Goal: Task Accomplishment & Management: Use online tool/utility

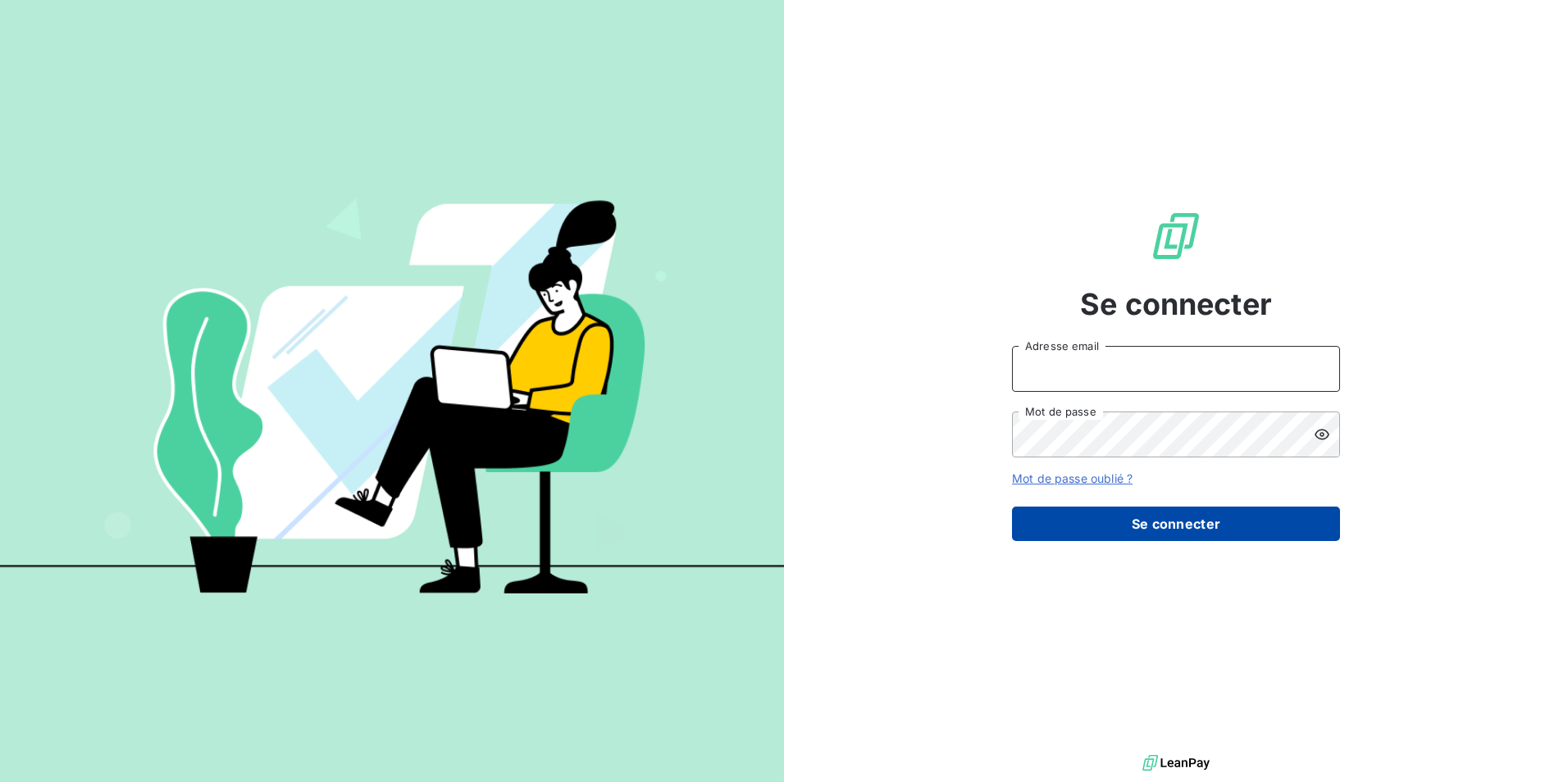
type input "[EMAIL_ADDRESS][DOMAIN_NAME]"
click at [1236, 524] on button "Se connecter" at bounding box center [1176, 524] width 328 height 35
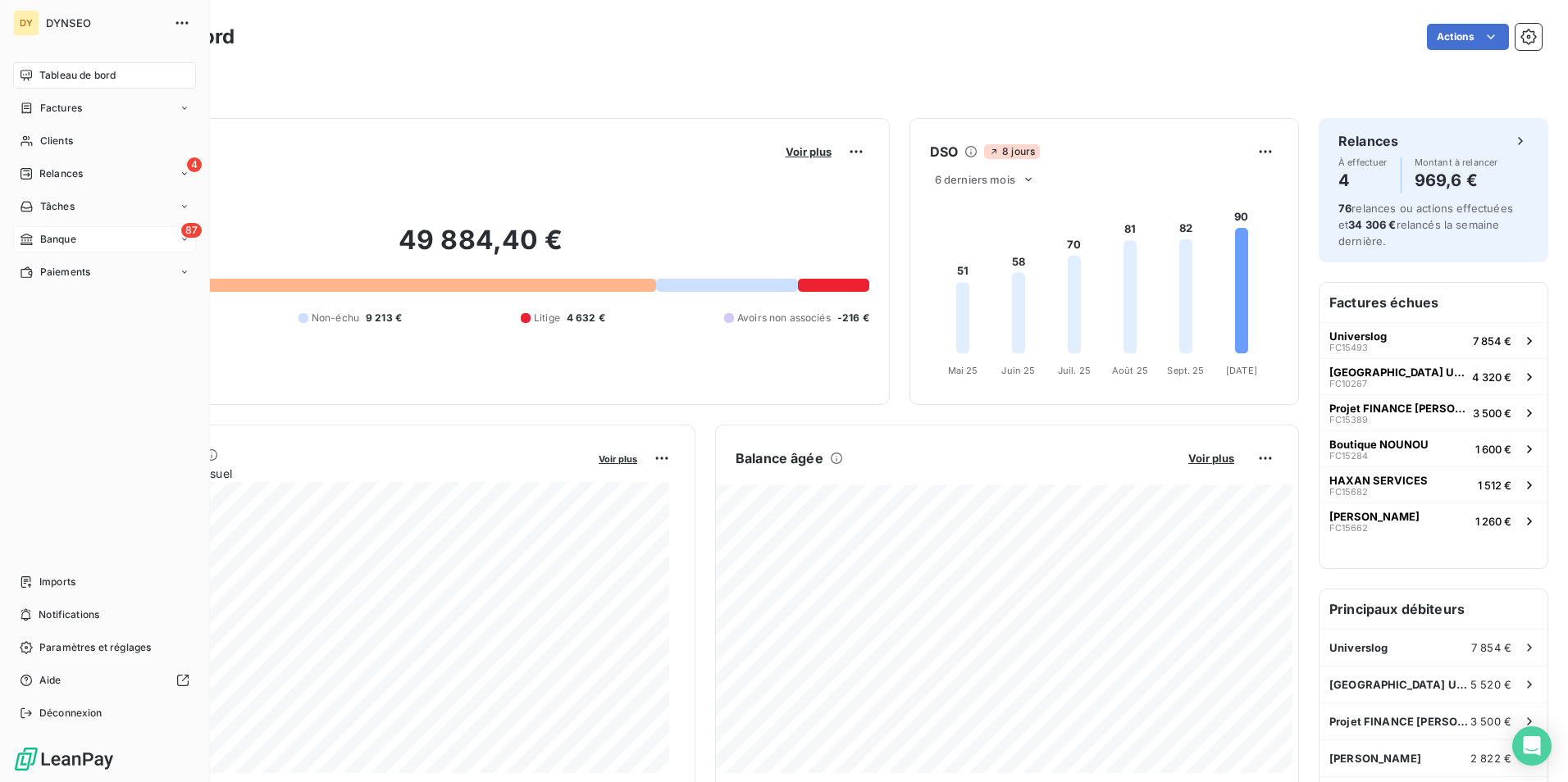
click at [73, 237] on span "Banque" at bounding box center [58, 239] width 36 height 15
click at [61, 272] on span "Opérations à associer" at bounding box center [91, 272] width 104 height 15
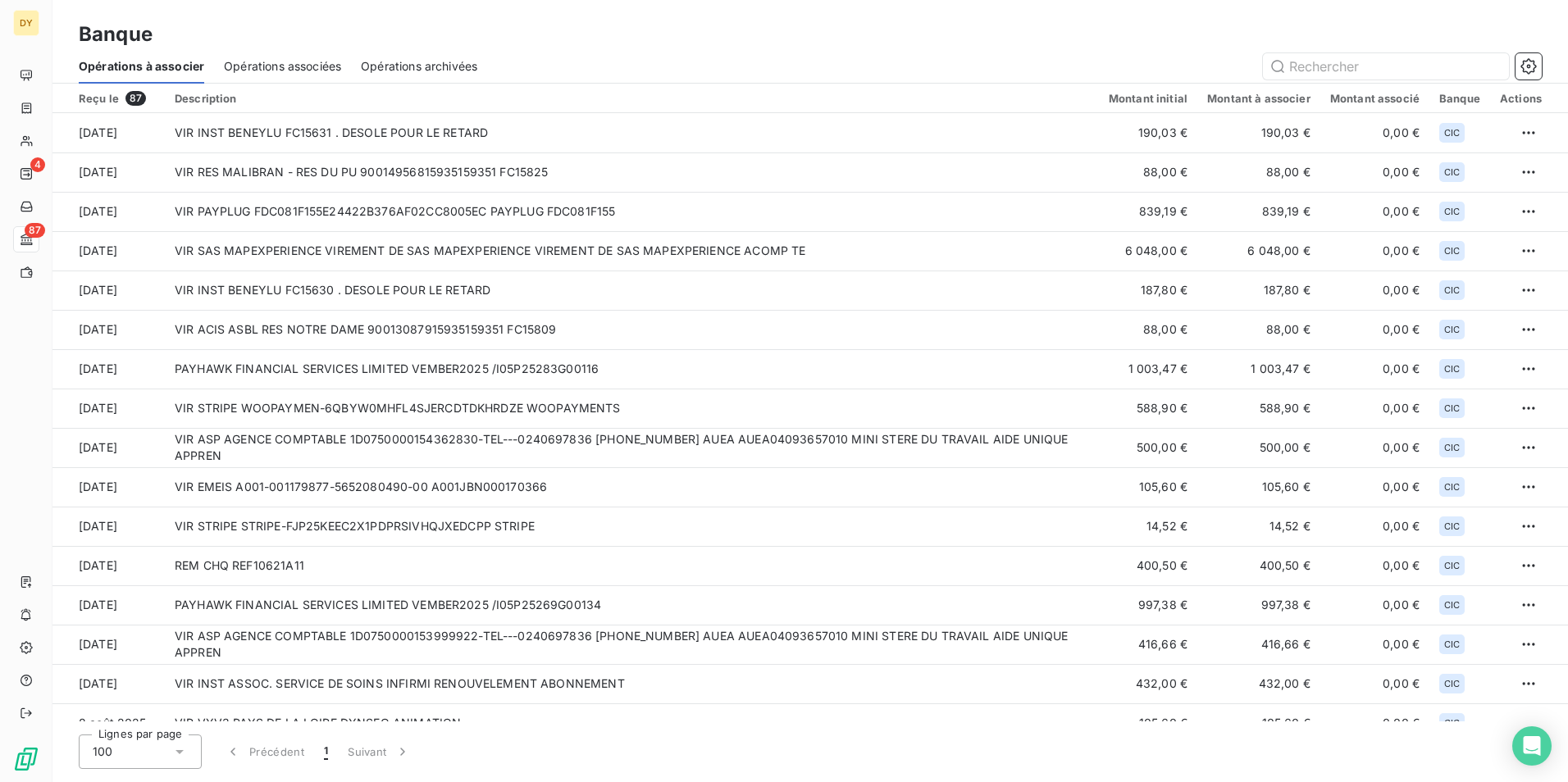
click at [278, 66] on span "Opérations associées" at bounding box center [283, 66] width 117 height 16
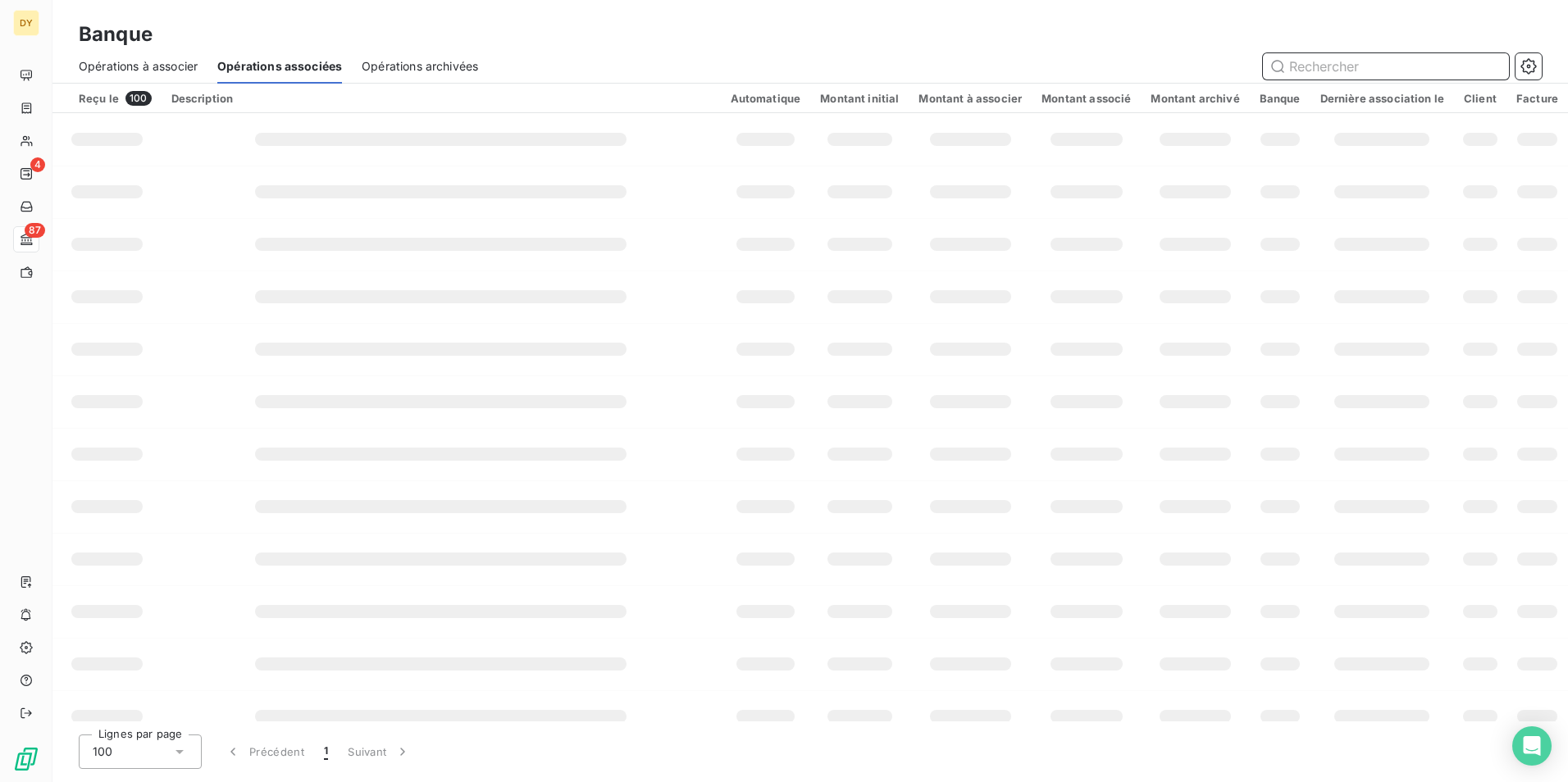
click at [188, 60] on span "Opérations à associer" at bounding box center [139, 66] width 119 height 16
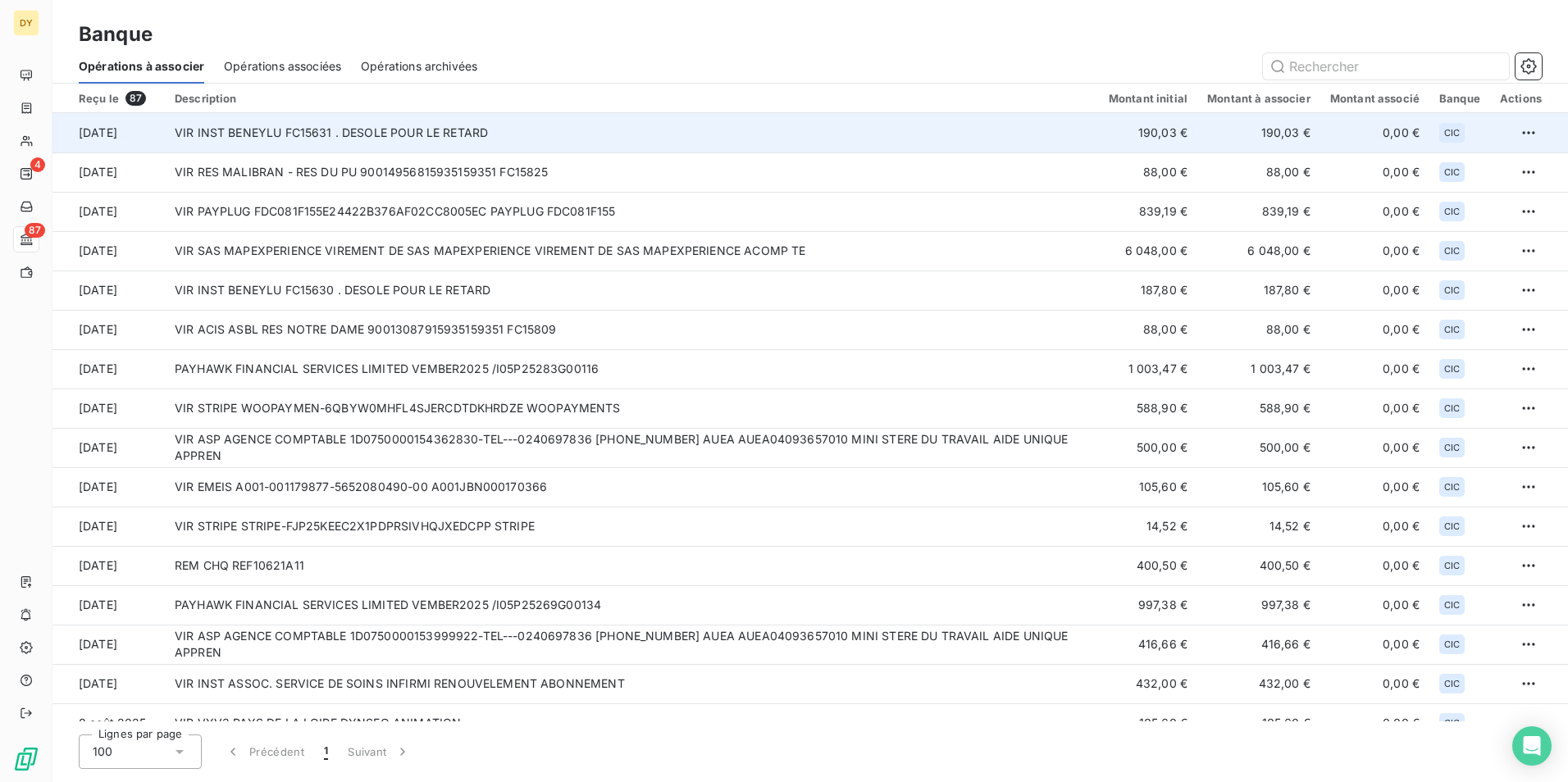
click at [313, 137] on td "VIR INST BENEYLU FC15631 . DESOLE POUR LE RETARD" at bounding box center [631, 133] width 934 height 40
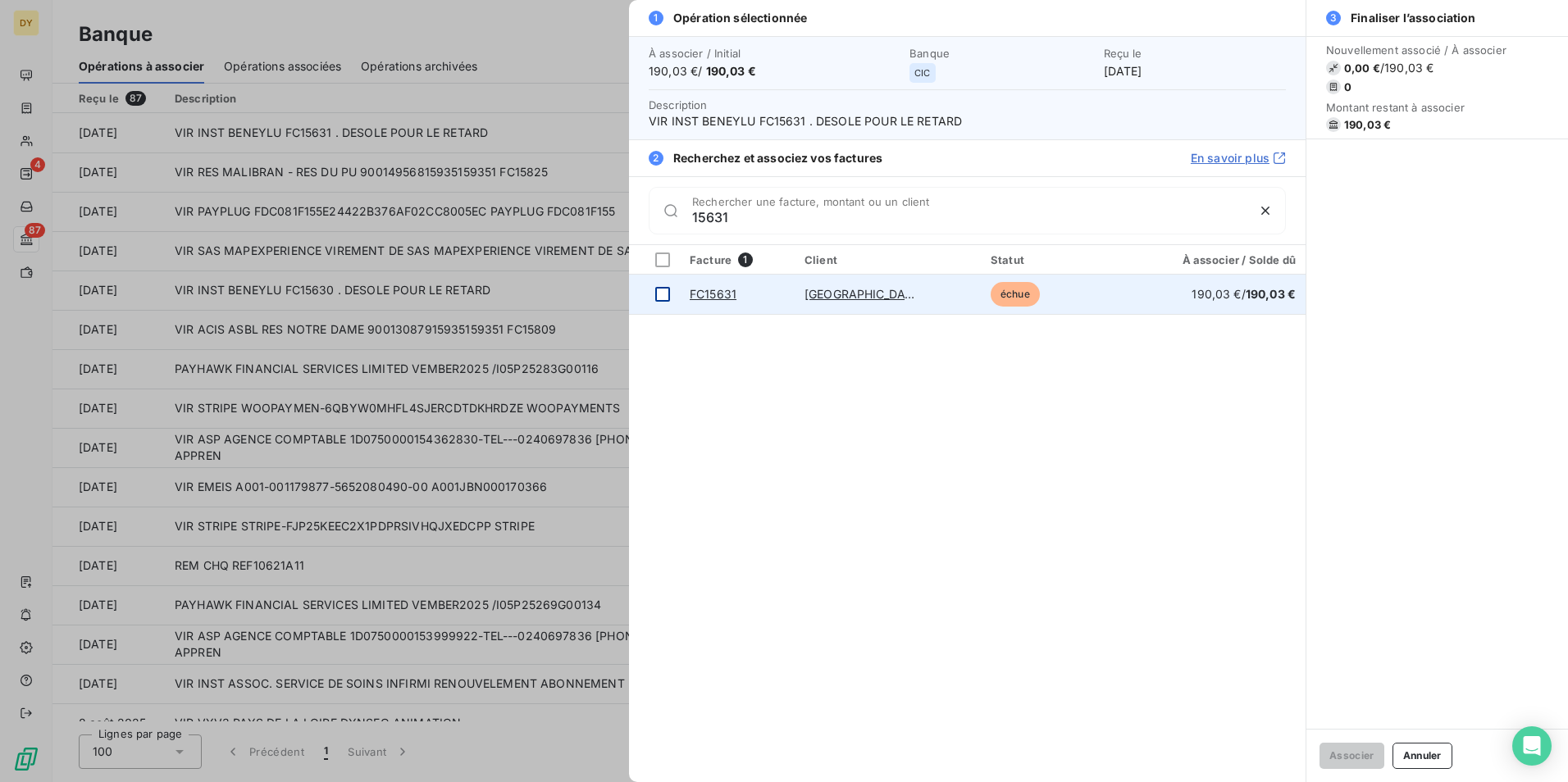
type input "15631"
click at [665, 300] on div at bounding box center [662, 295] width 15 height 15
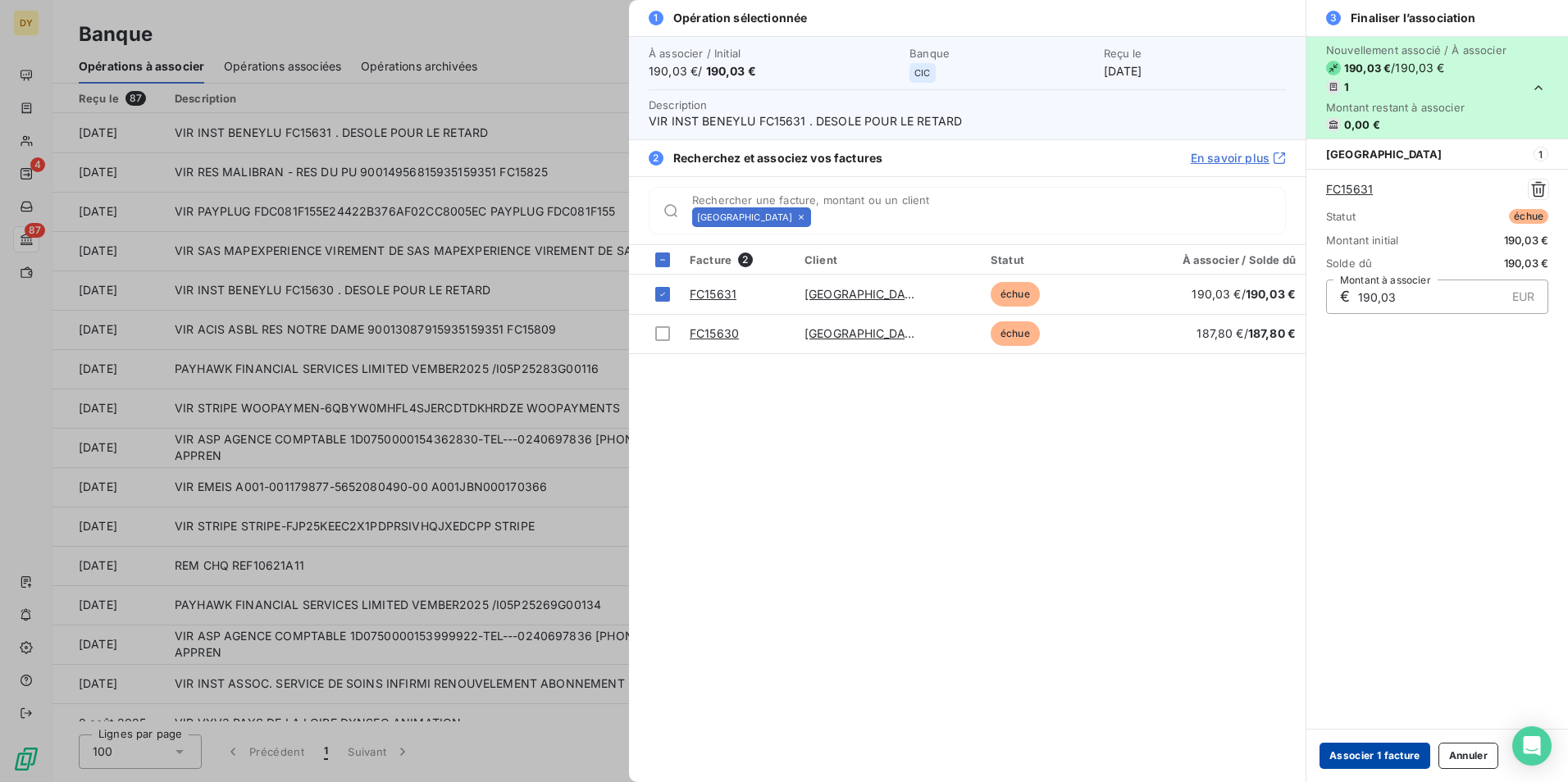
click at [1347, 748] on button "Associer 1 facture" at bounding box center [1374, 756] width 110 height 26
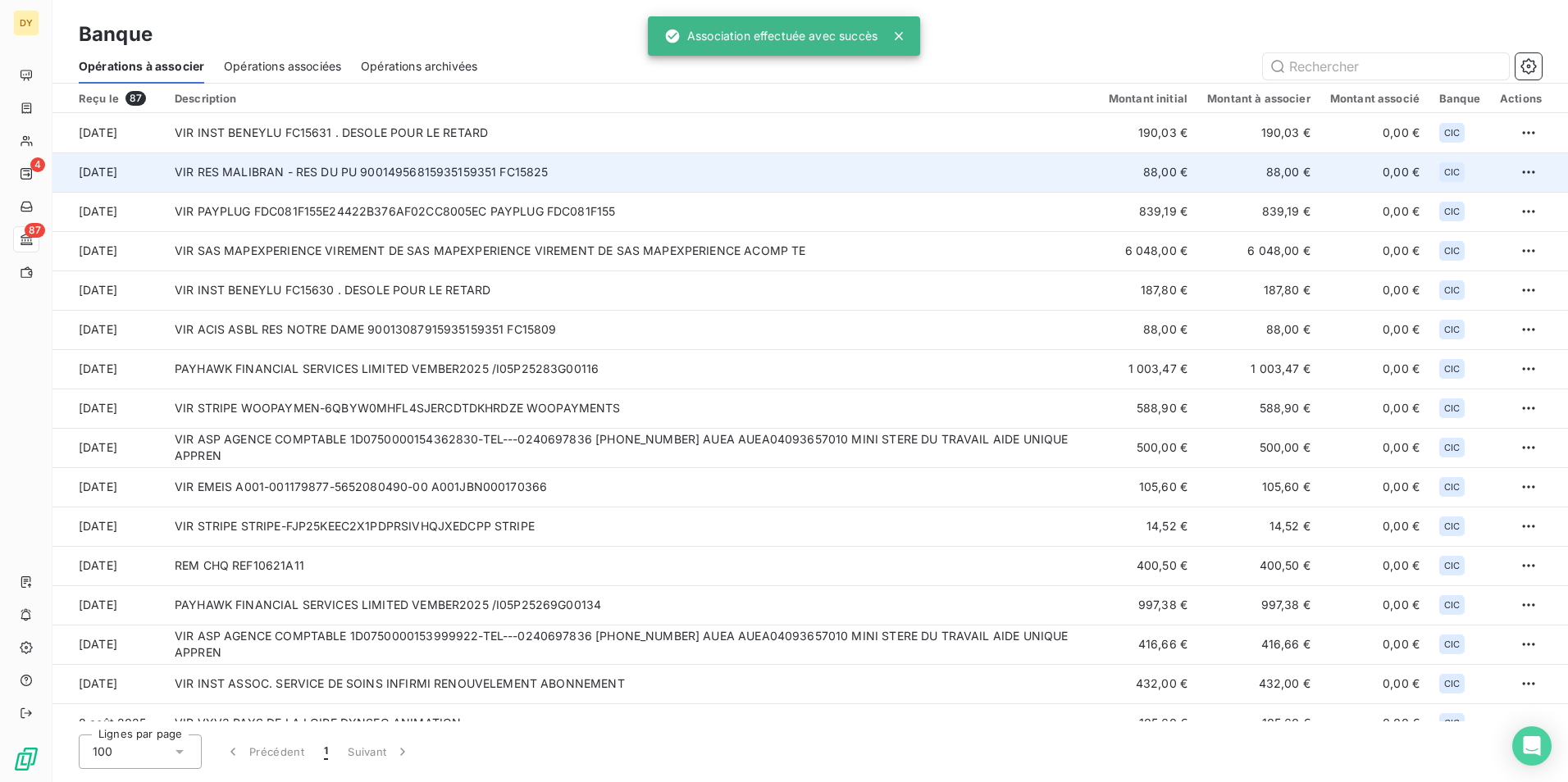
click at [367, 187] on td "VIR RES MALIBRAN - RES DU PU 90014956815935159351 FC15825" at bounding box center [631, 172] width 934 height 40
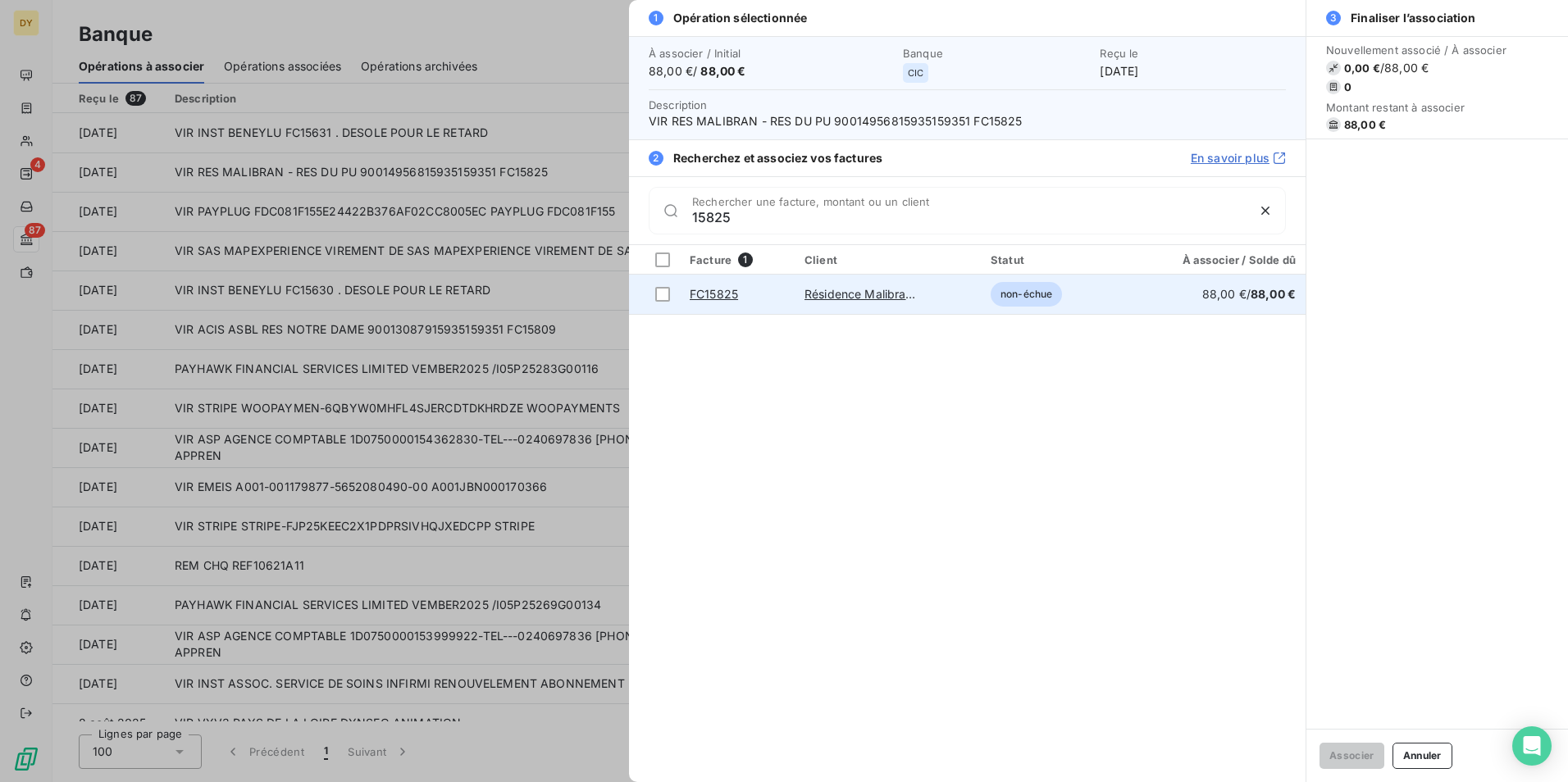
type input "15825"
click at [750, 296] on div "FC15825" at bounding box center [730, 294] width 82 height 16
click at [660, 296] on div at bounding box center [662, 295] width 15 height 15
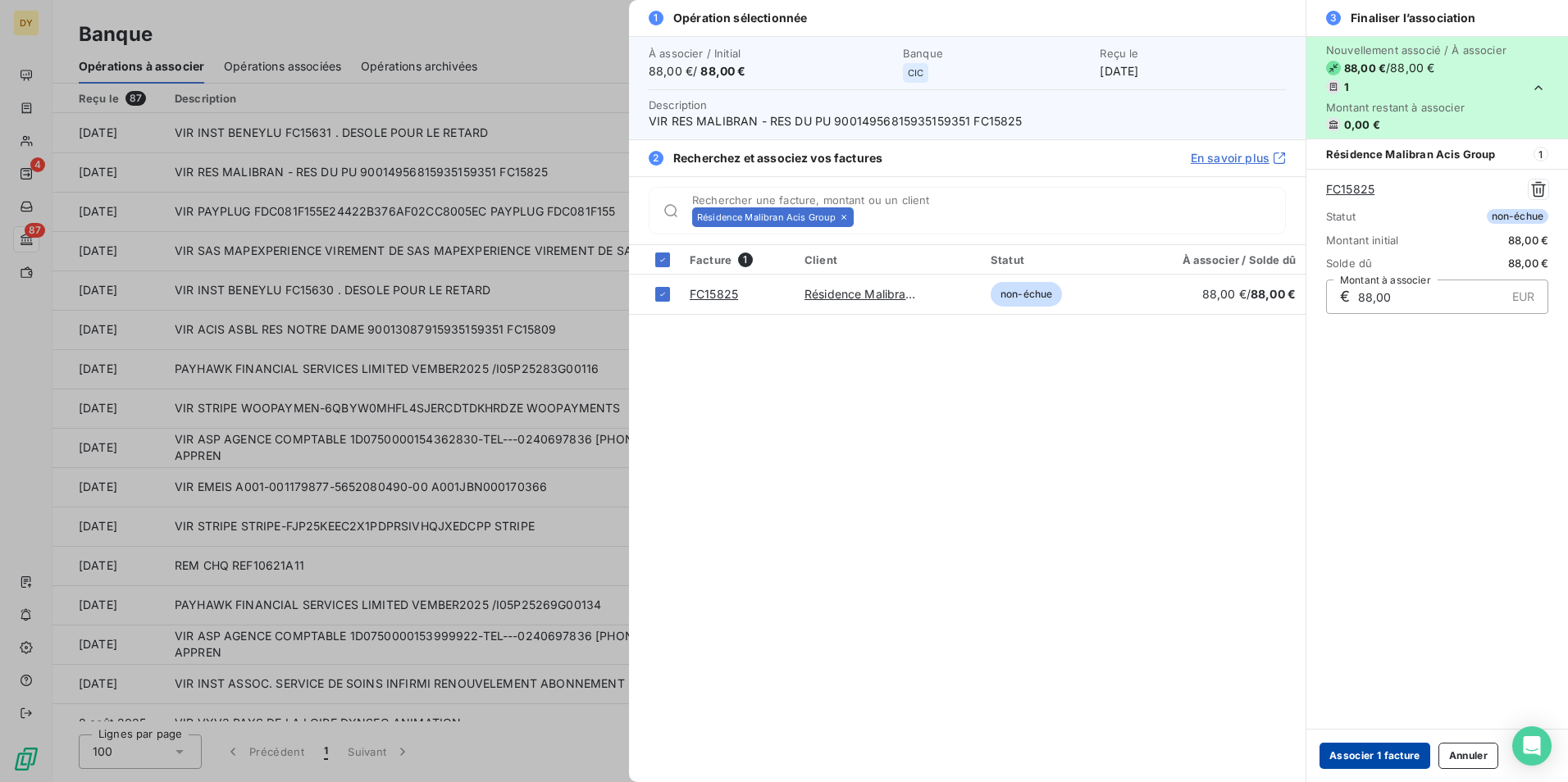
click at [1368, 763] on button "Associer 1 facture" at bounding box center [1374, 756] width 110 height 26
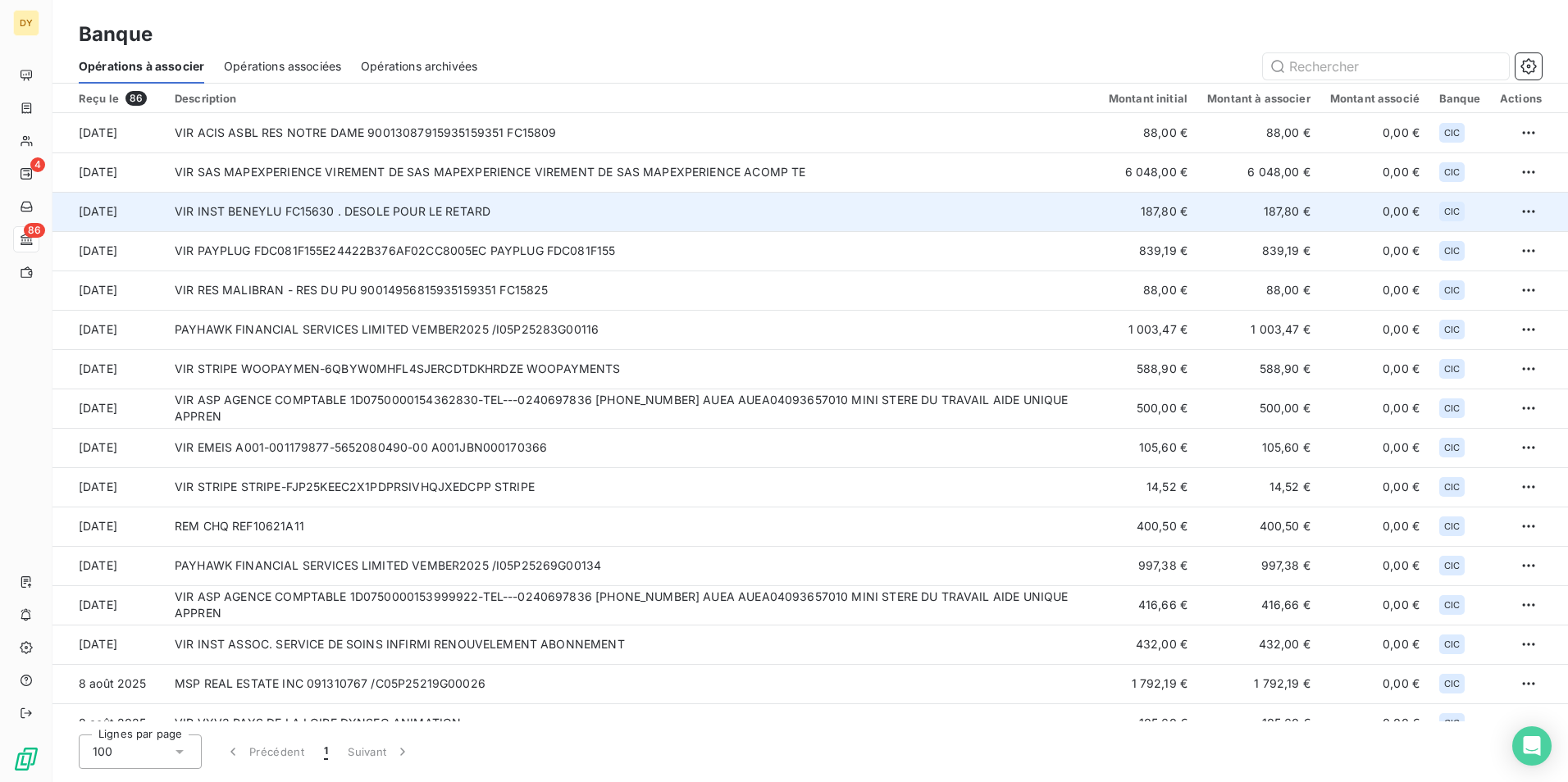
click at [416, 215] on td "VIR INST BENEYLU FC15630 . DESOLE POUR LE RETARD" at bounding box center [631, 212] width 934 height 40
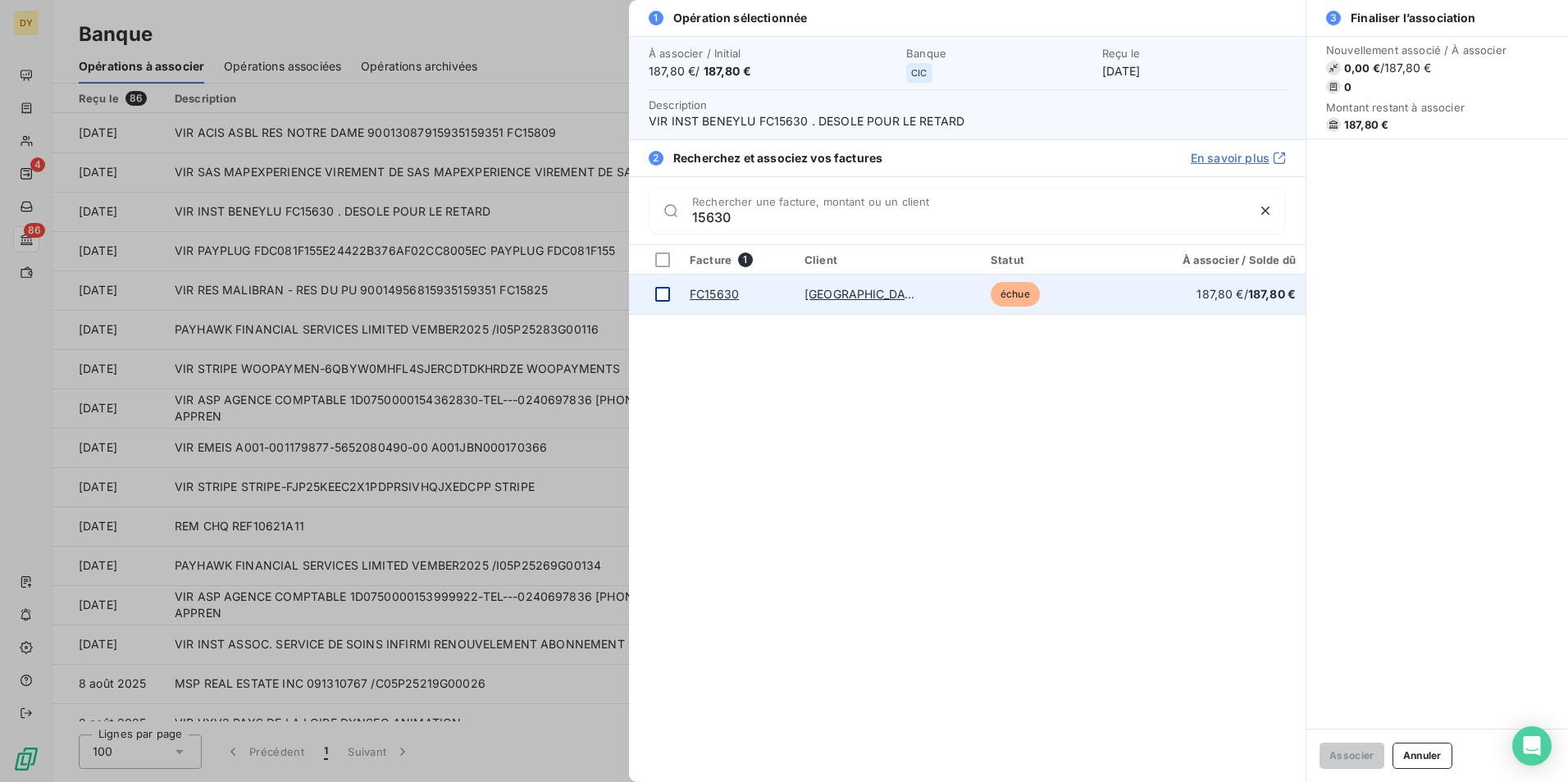
type input "15630"
click at [652, 296] on td at bounding box center [654, 294] width 51 height 40
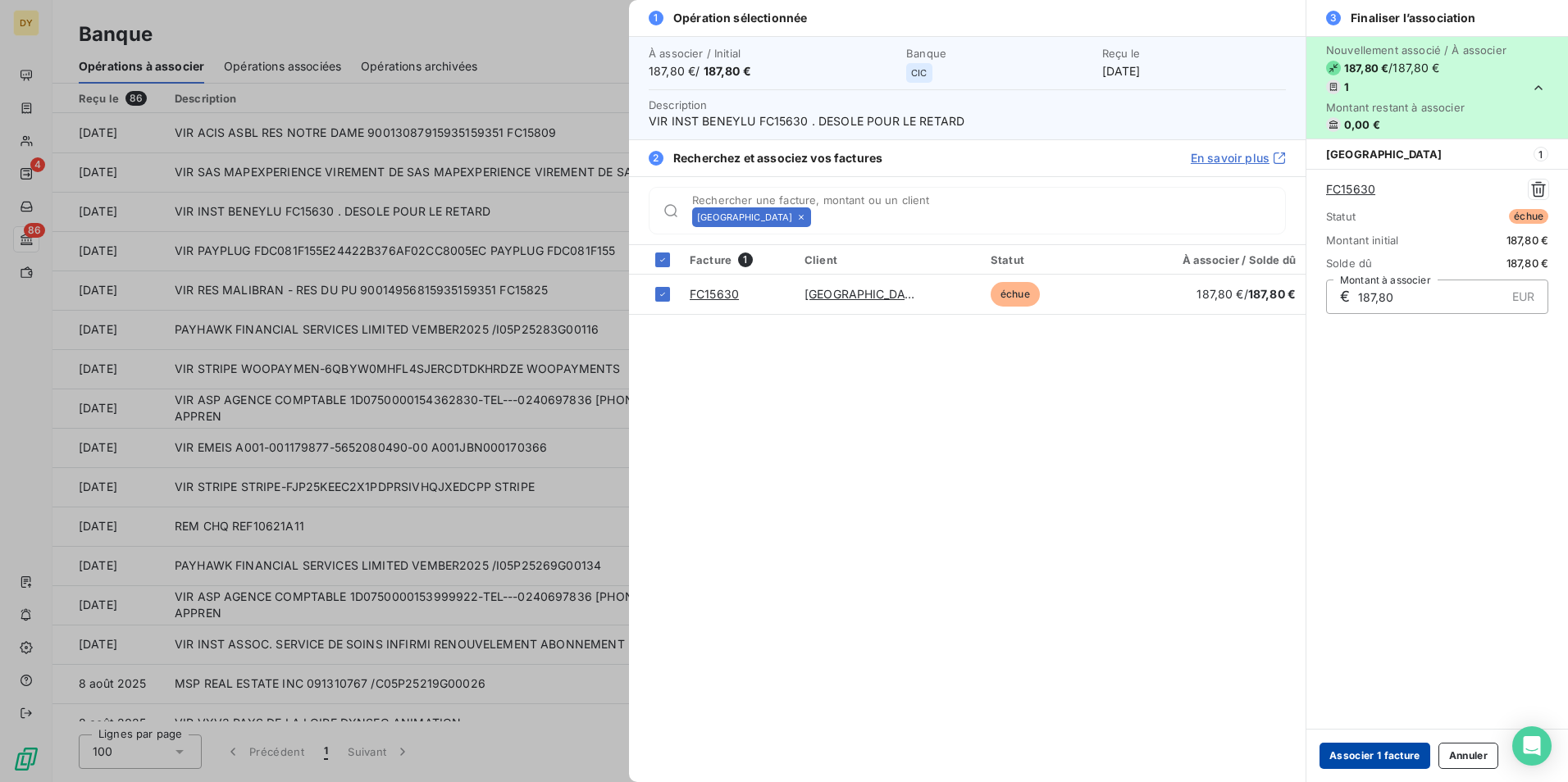
click at [1376, 759] on button "Associer 1 facture" at bounding box center [1374, 756] width 110 height 26
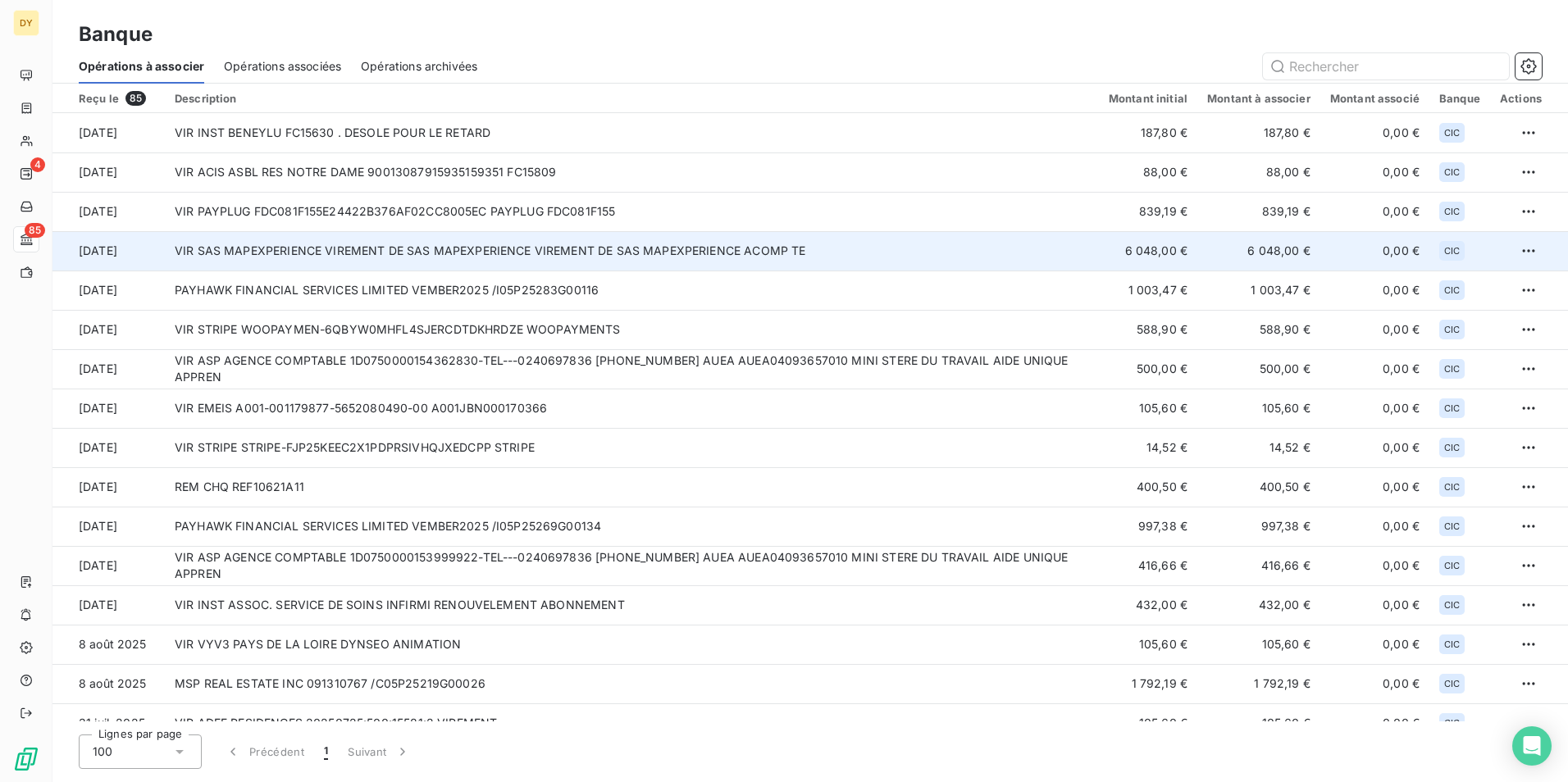
click at [417, 256] on td "VIR SAS MAPEXPERIENCE VIREMENT DE SAS MAPEXPERIENCE VIREMENT DE SAS MAPEXPERIEN…" at bounding box center [631, 251] width 934 height 40
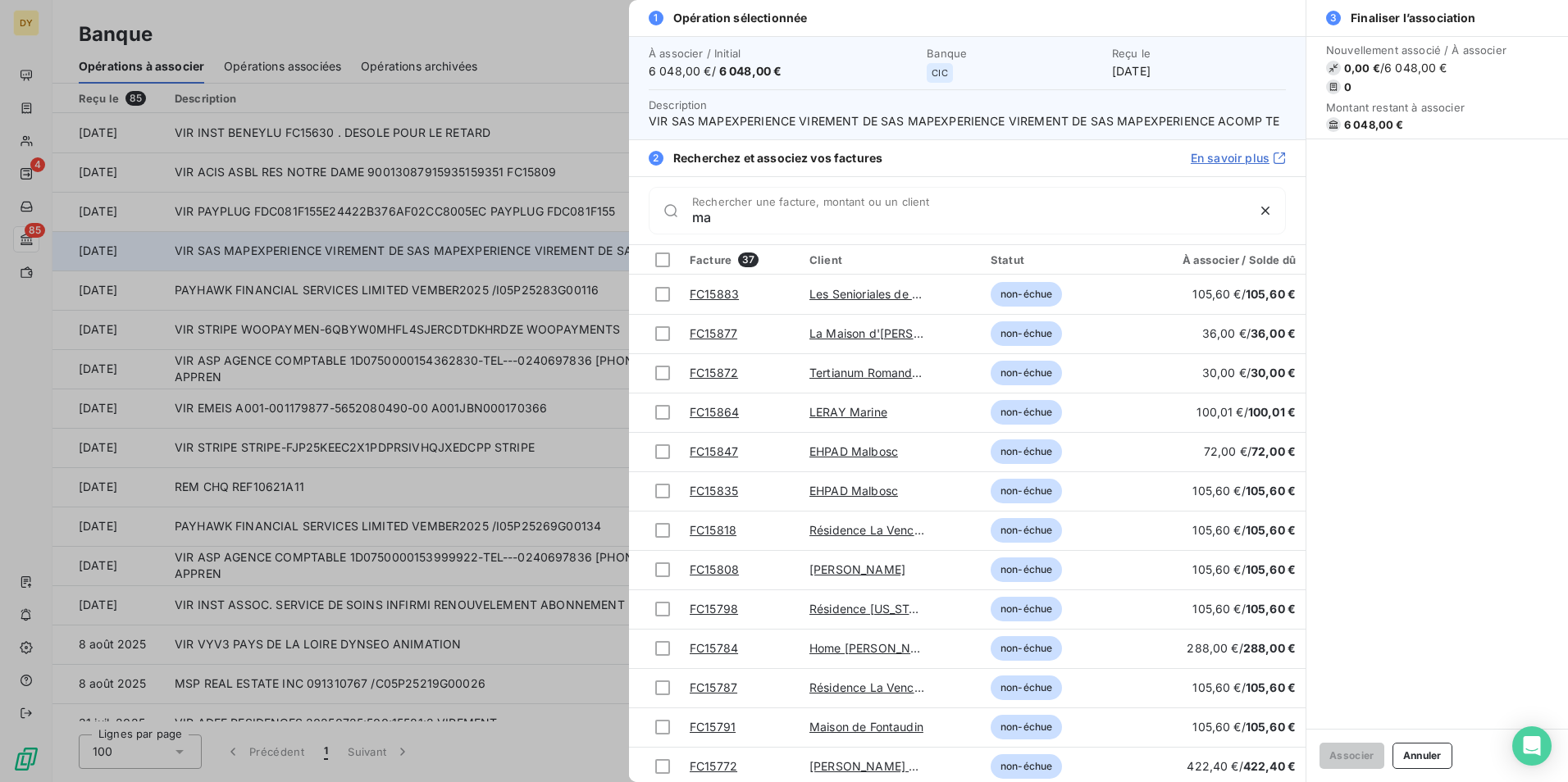
type input "m"
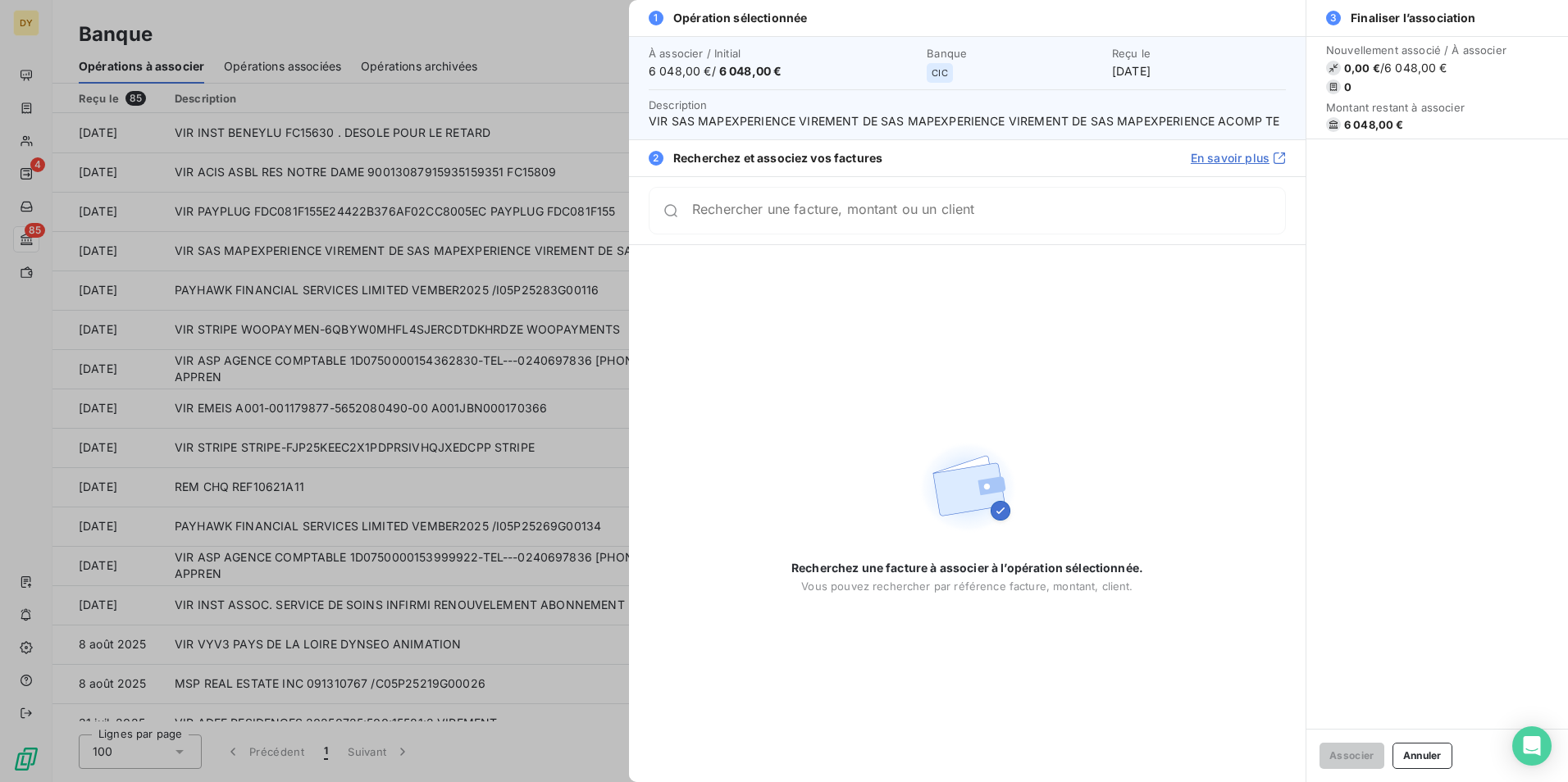
click at [407, 231] on div at bounding box center [784, 391] width 1568 height 782
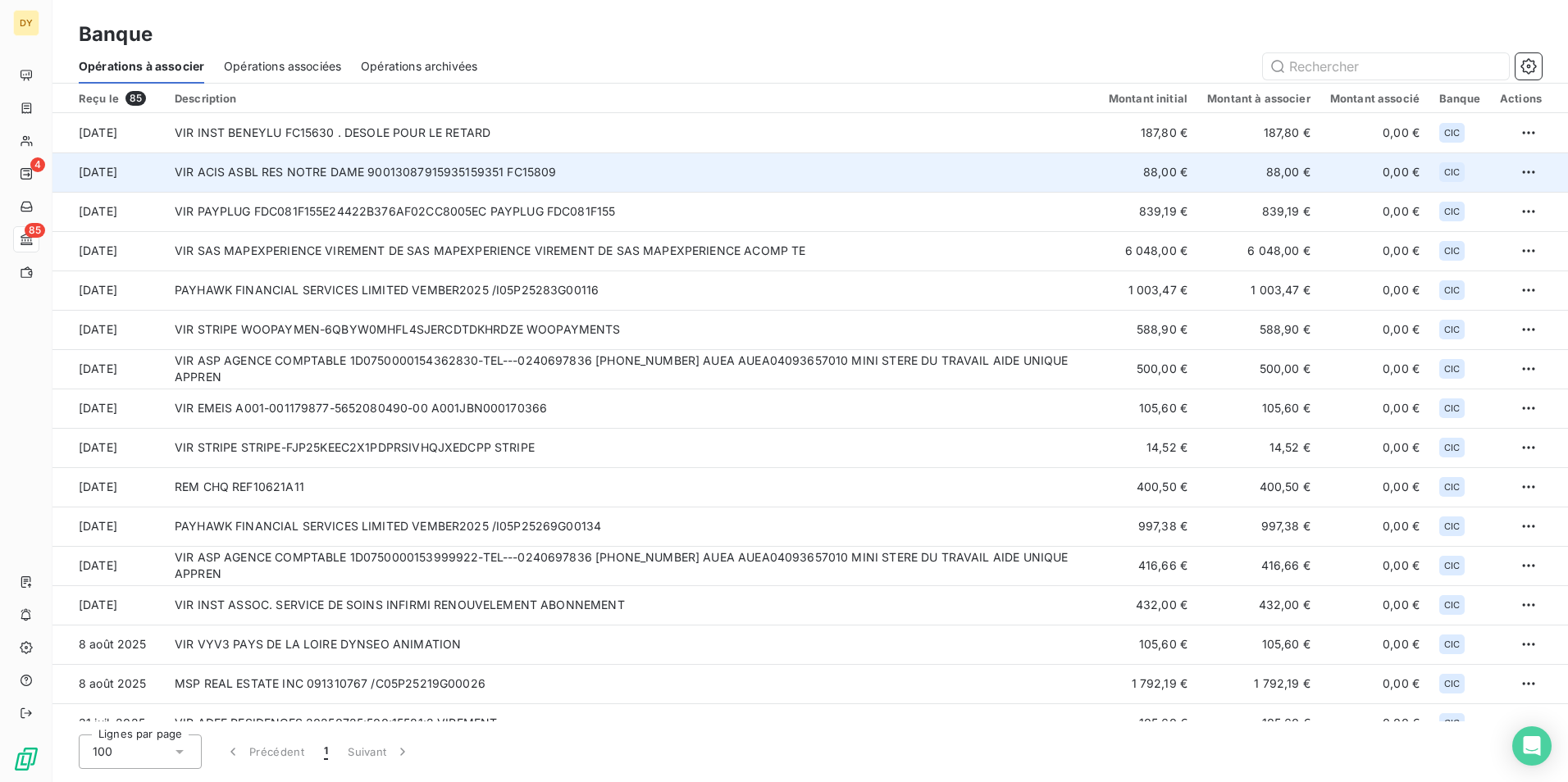
click at [412, 179] on td "VIR ACIS ASBL RES NOTRE DAME 90013087915935159351 FC15809" at bounding box center [631, 172] width 934 height 40
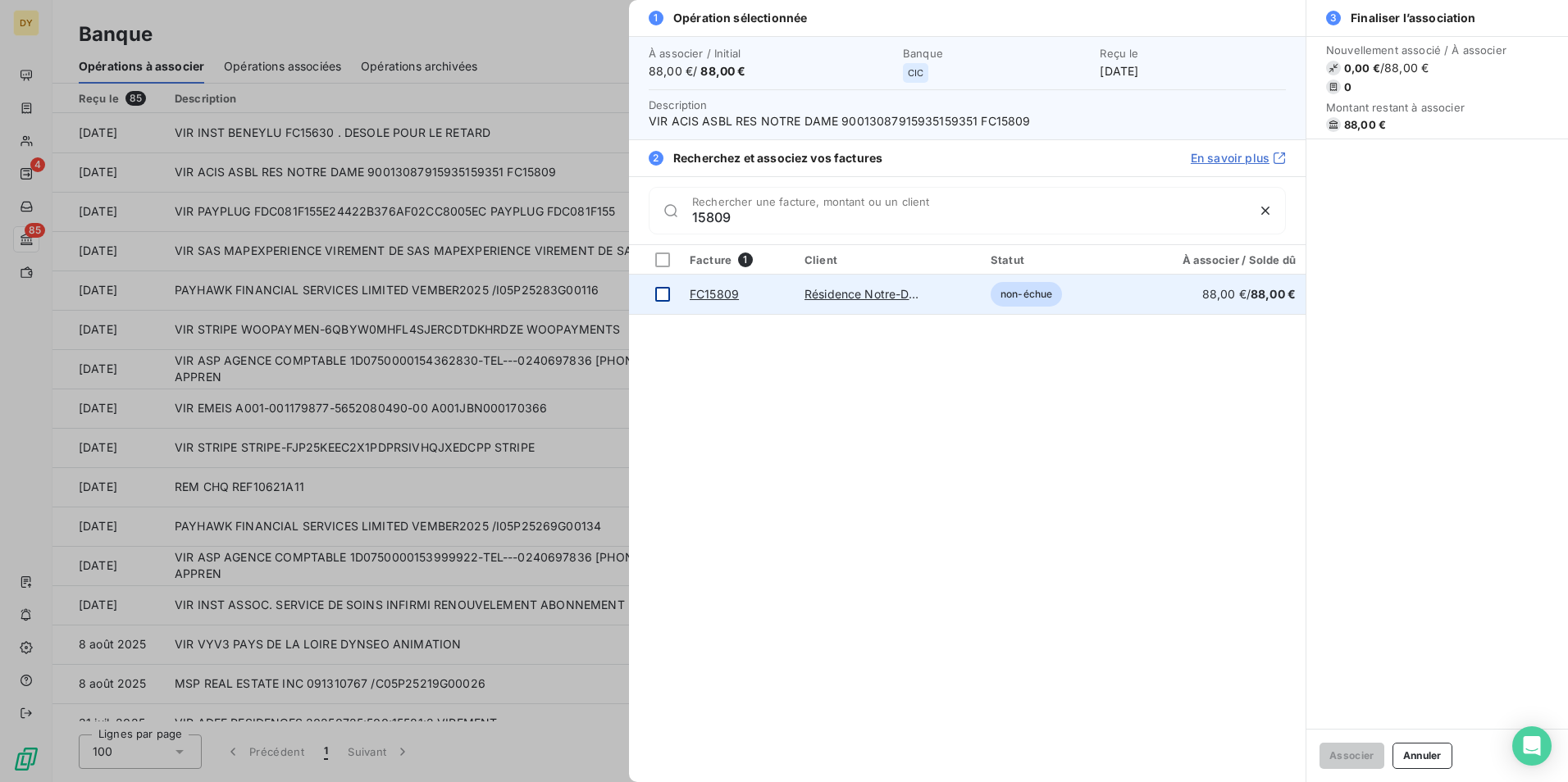
type input "15809"
click at [662, 295] on div at bounding box center [662, 295] width 15 height 15
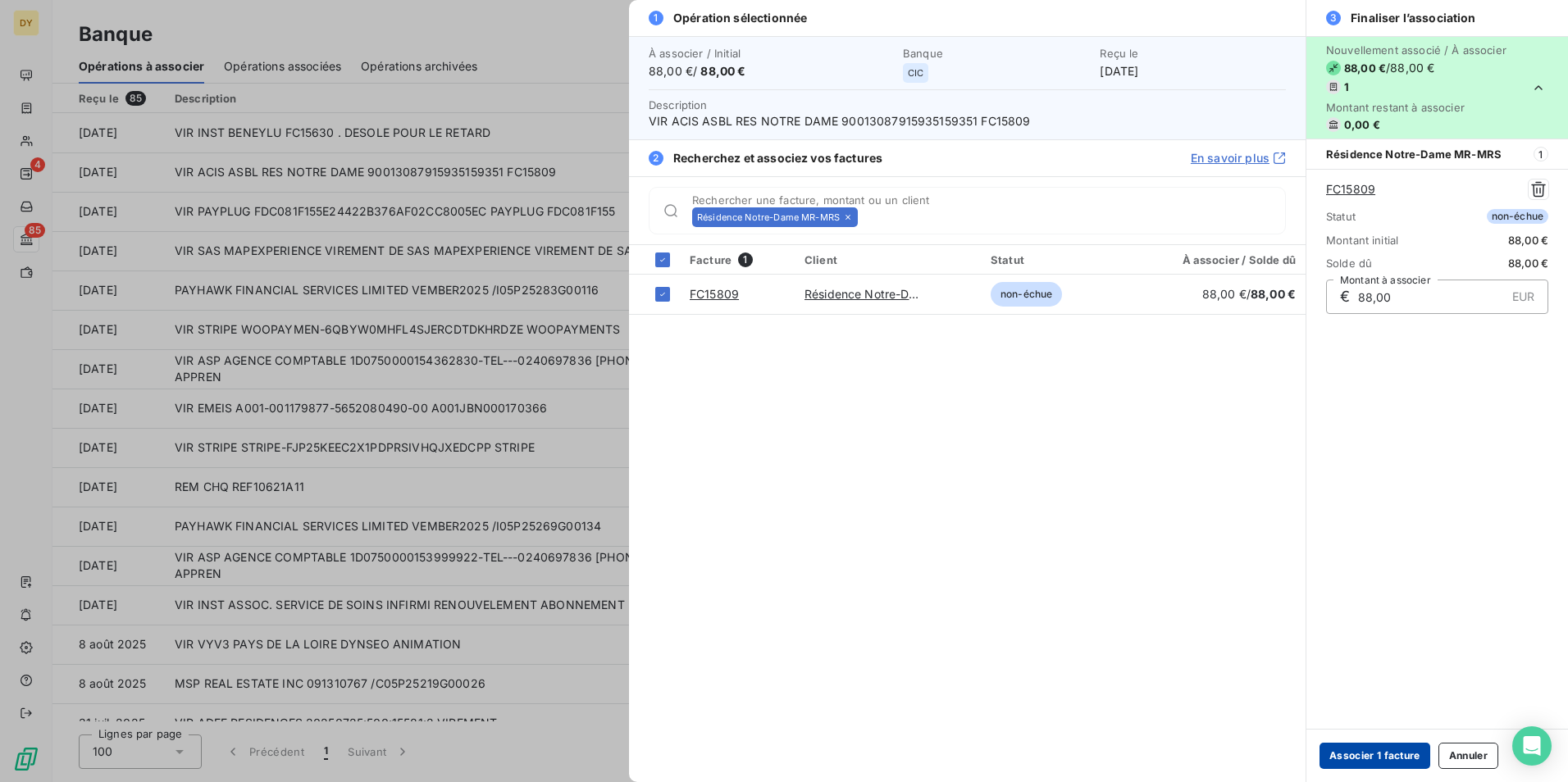
click at [1389, 755] on button "Associer 1 facture" at bounding box center [1374, 756] width 110 height 26
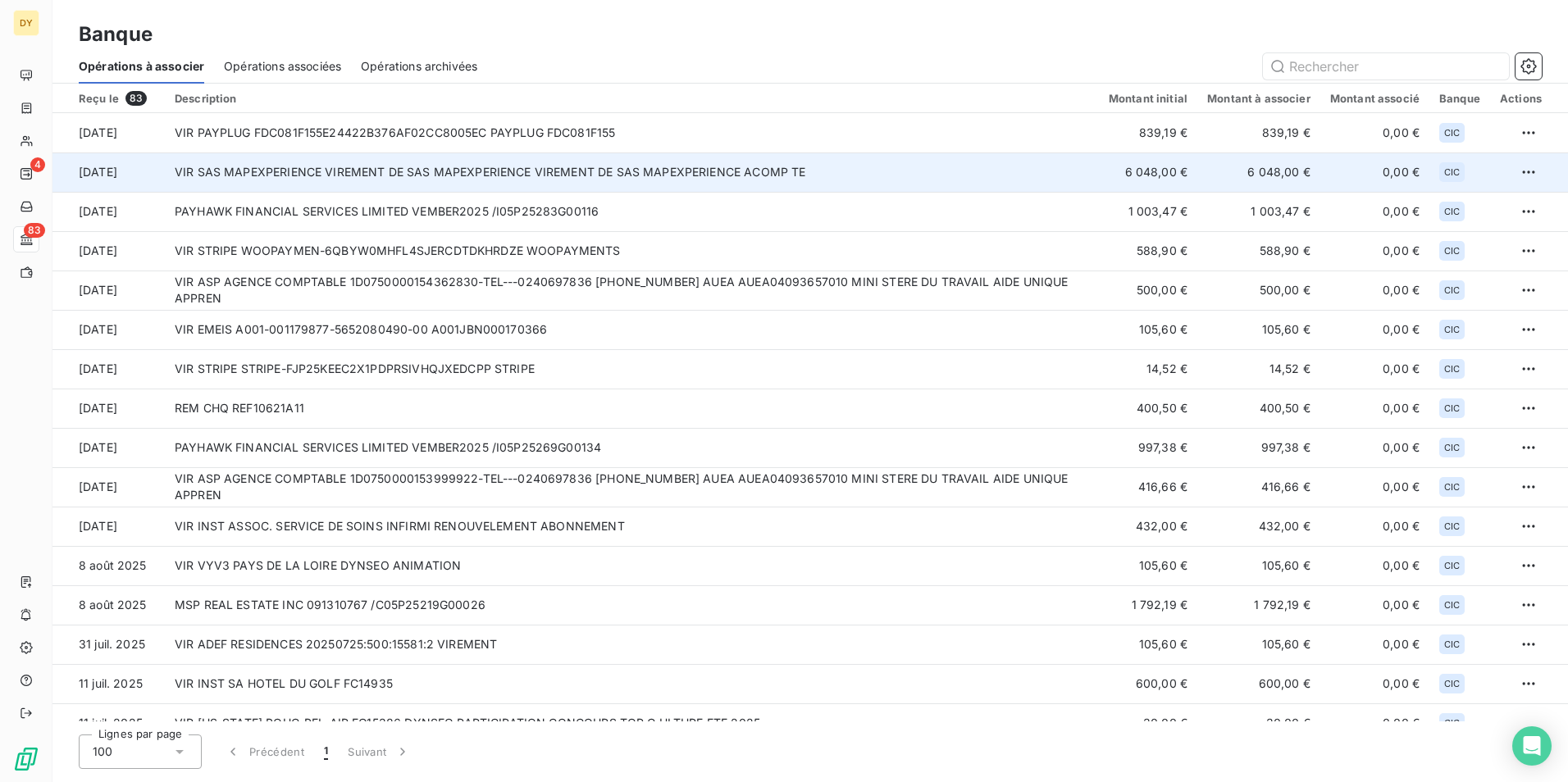
click at [300, 166] on td "VIR SAS MAPEXPERIENCE VIREMENT DE SAS MAPEXPERIENCE VIREMENT DE SAS MAPEXPERIEN…" at bounding box center [631, 172] width 934 height 40
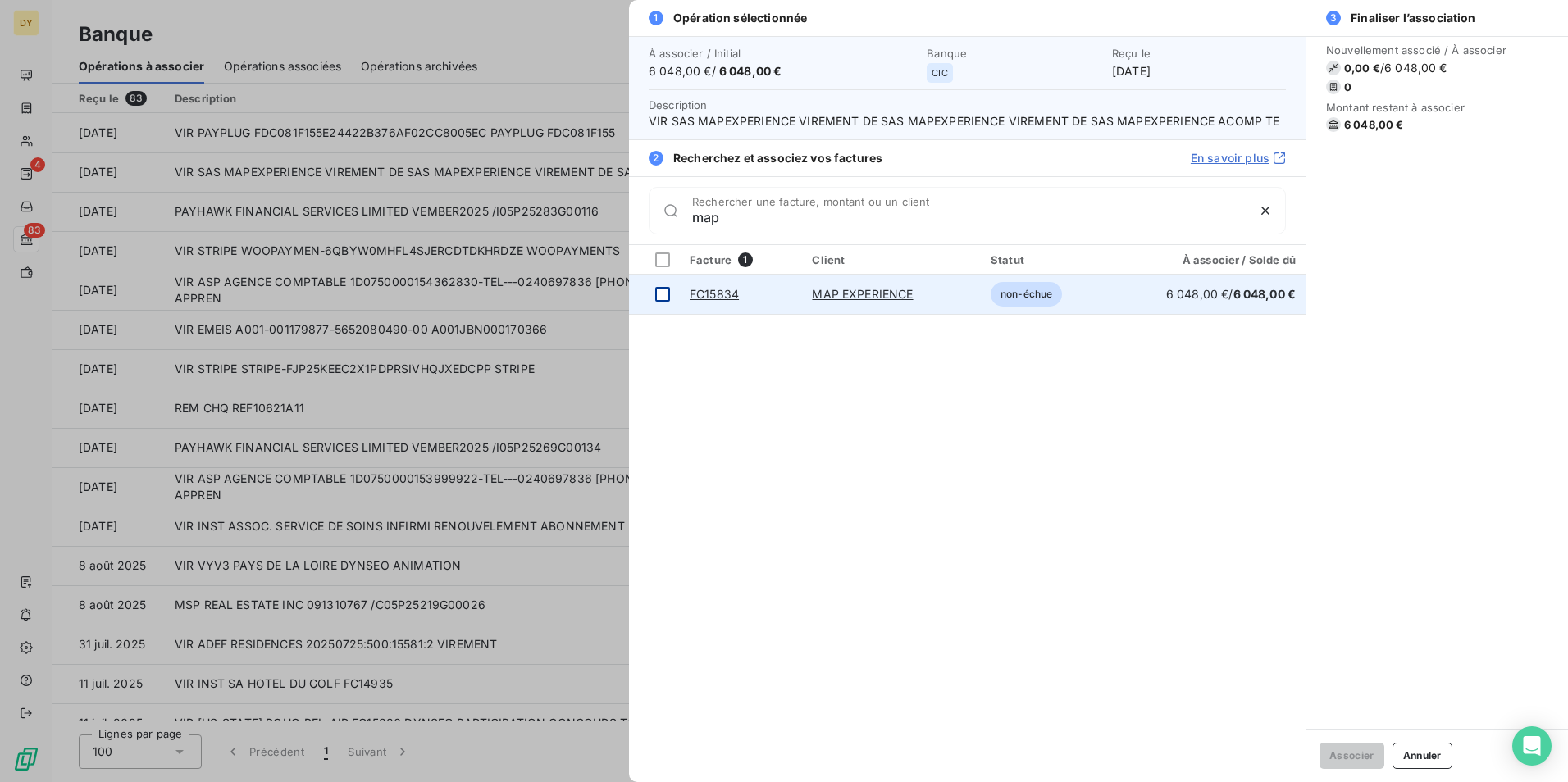
type input "map"
click at [673, 289] on td at bounding box center [654, 294] width 51 height 40
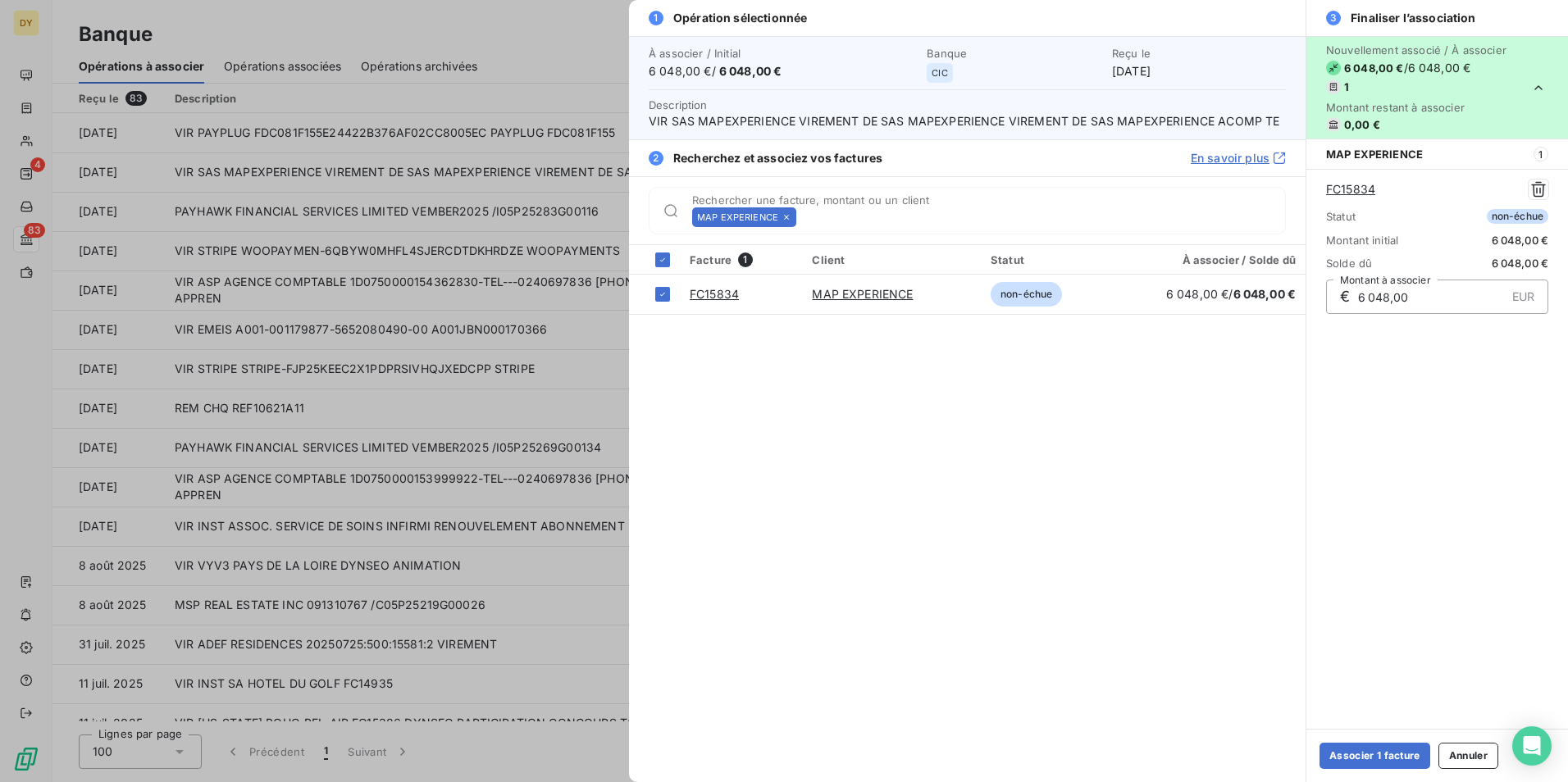
drag, startPoint x: 1398, startPoint y: 758, endPoint x: 1276, endPoint y: 657, distance: 158.4
click at [1398, 758] on button "Associer 1 facture" at bounding box center [1374, 756] width 110 height 26
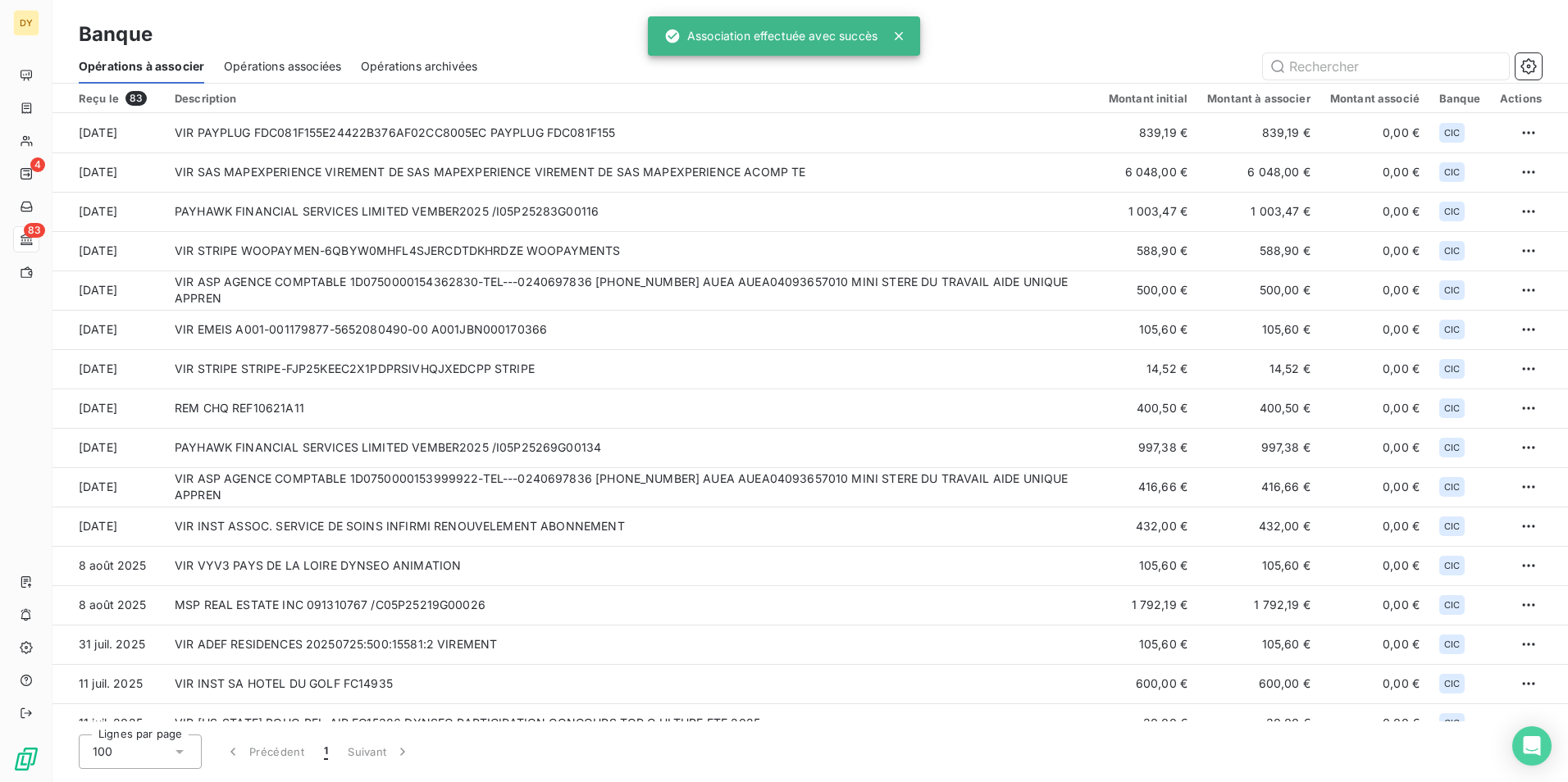
click at [259, 63] on span "Opérations associées" at bounding box center [283, 66] width 117 height 16
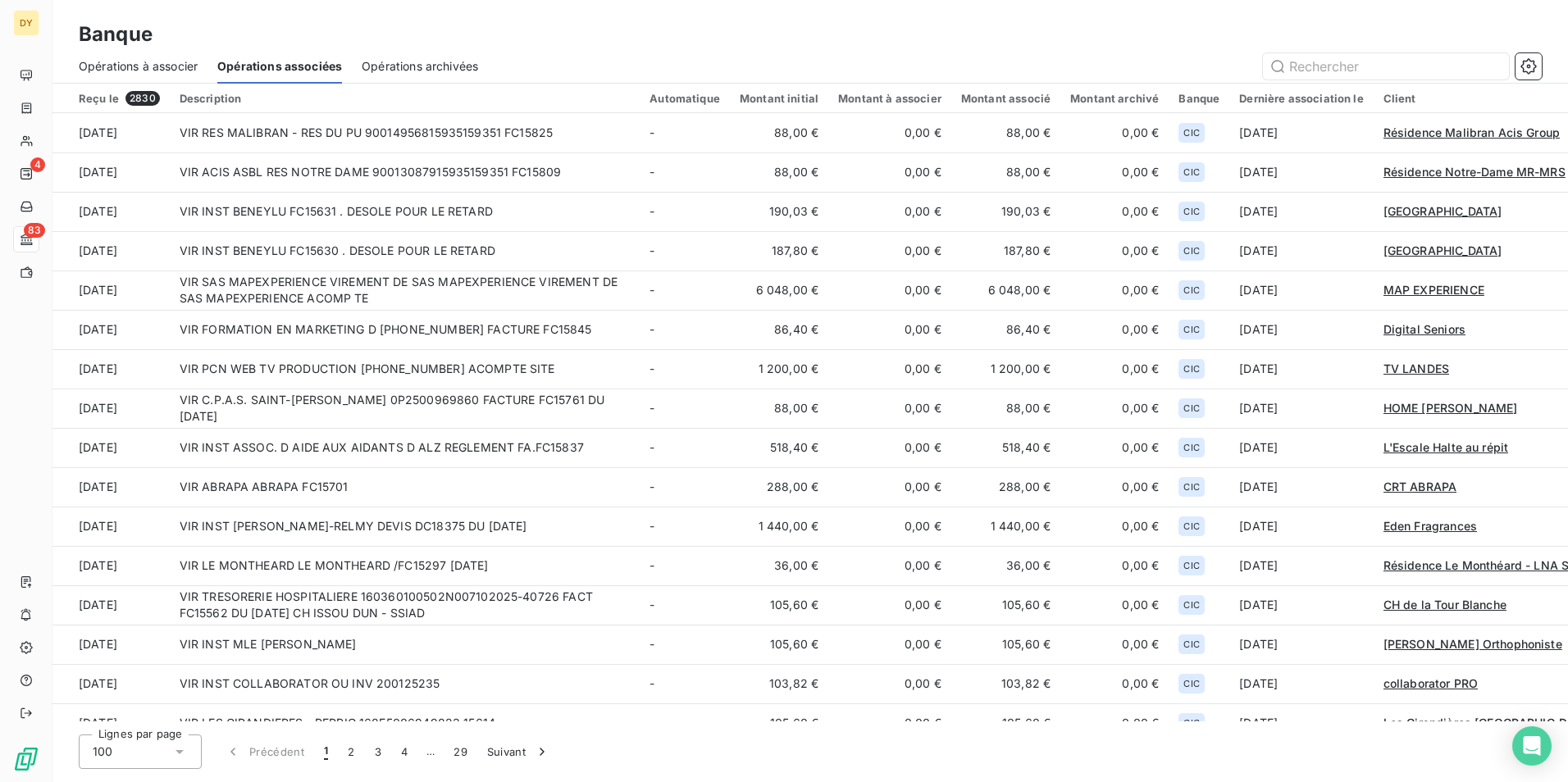
click at [151, 68] on span "Opérations à associer" at bounding box center [139, 66] width 119 height 16
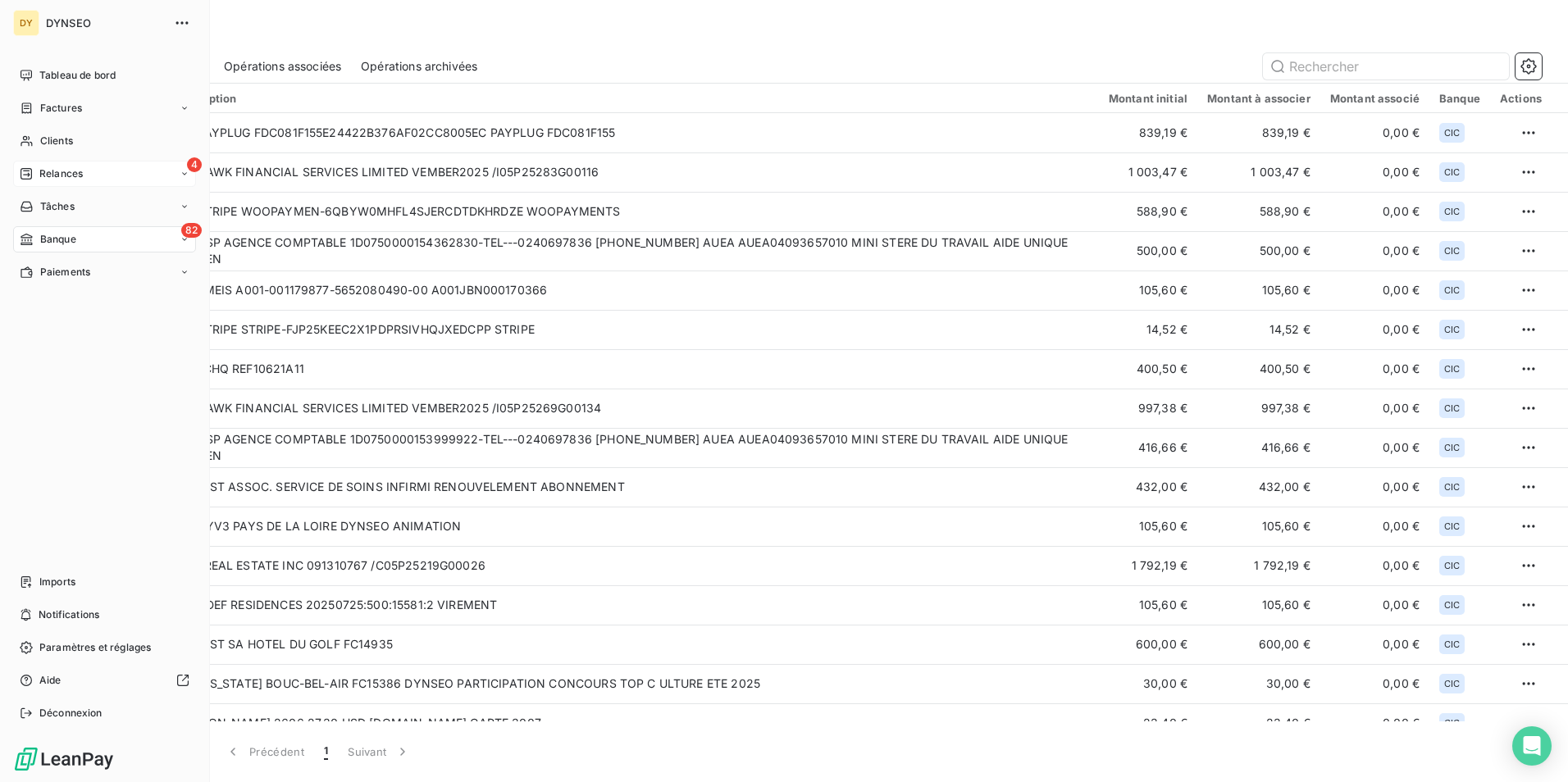
click at [22, 178] on icon at bounding box center [26, 174] width 13 height 13
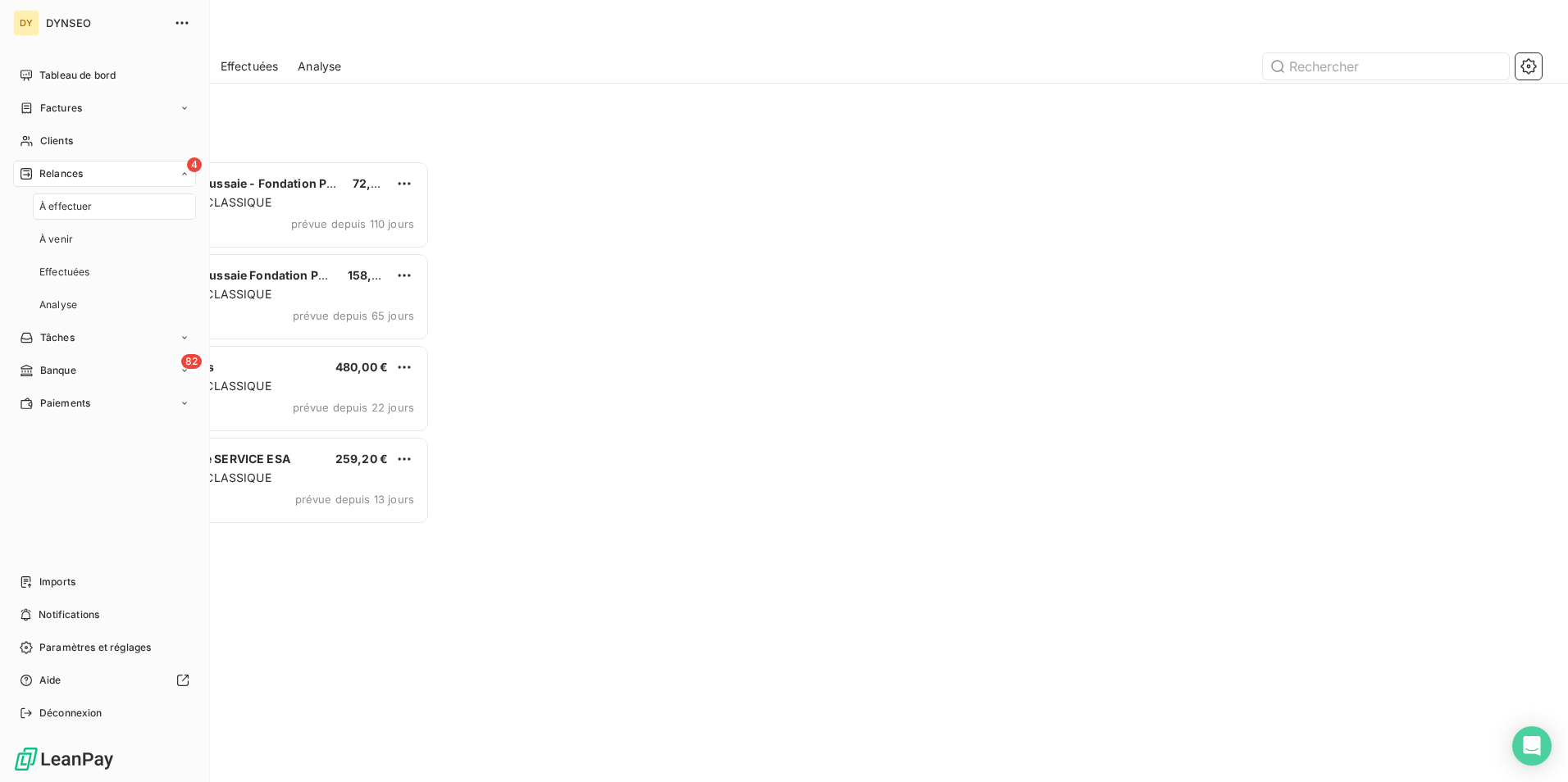
scroll to position [610, 338]
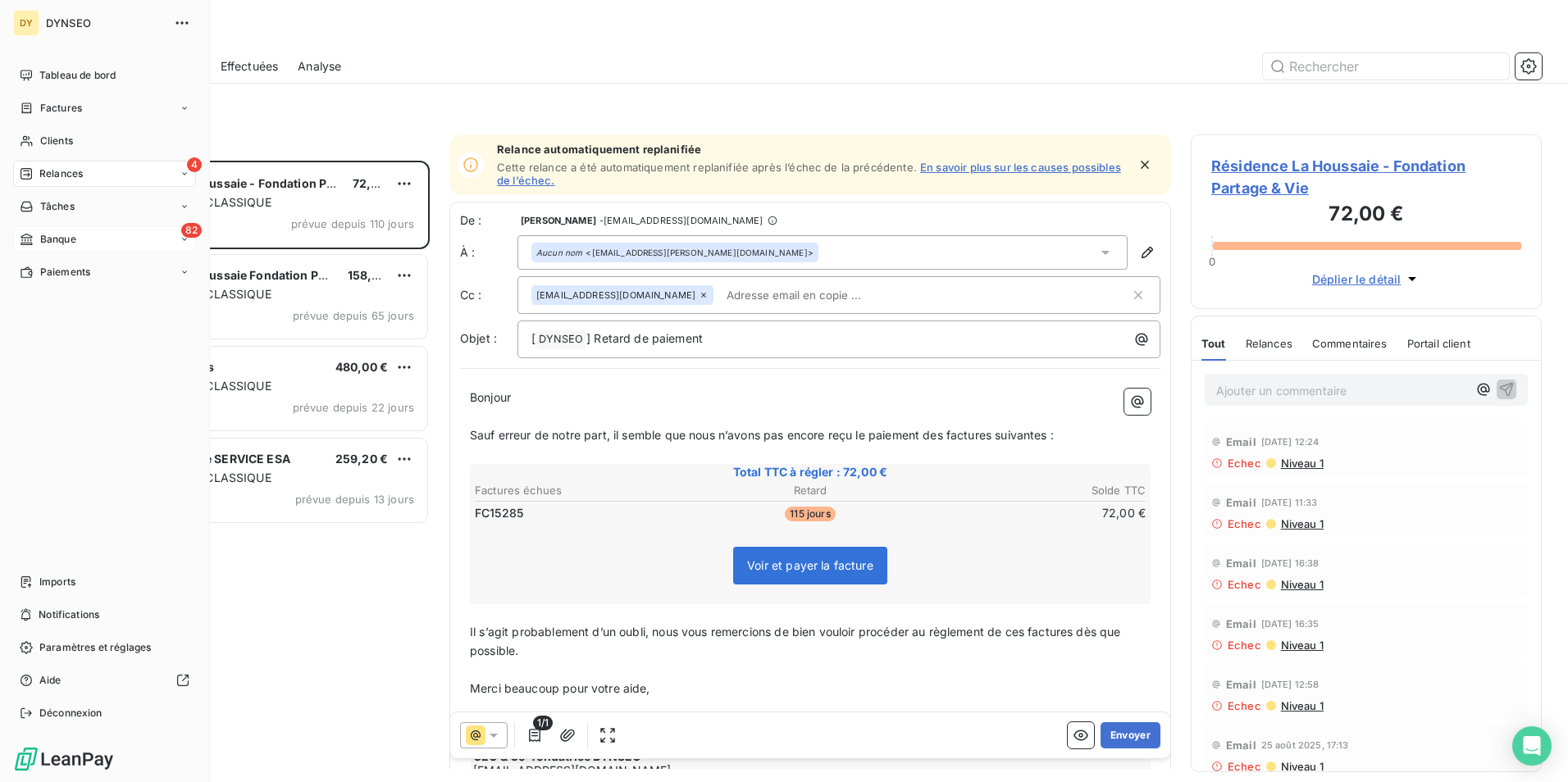
click at [33, 231] on div "82 Banque" at bounding box center [105, 239] width 183 height 26
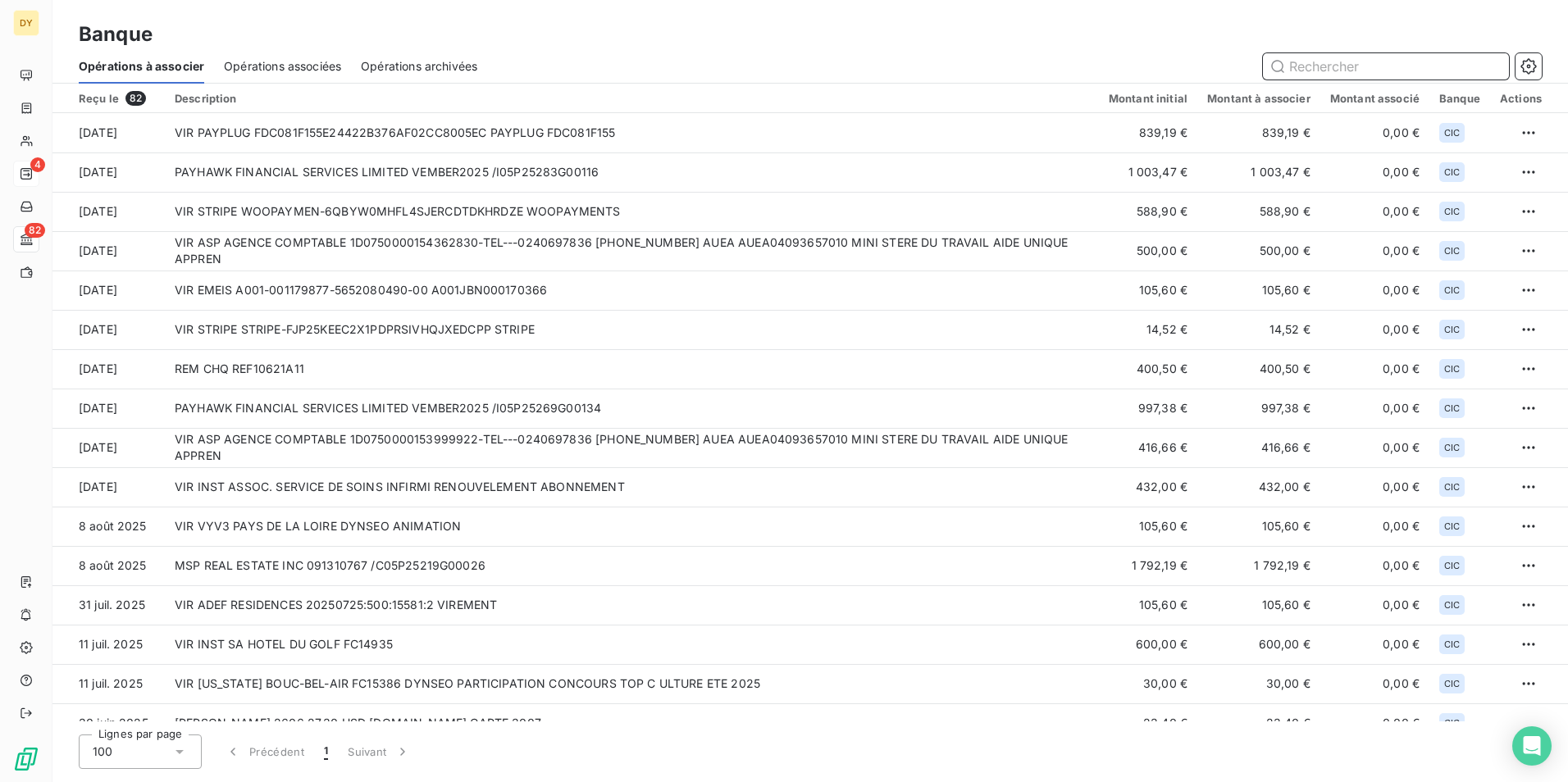
click at [255, 75] on div "Opérations associées" at bounding box center [283, 66] width 117 height 35
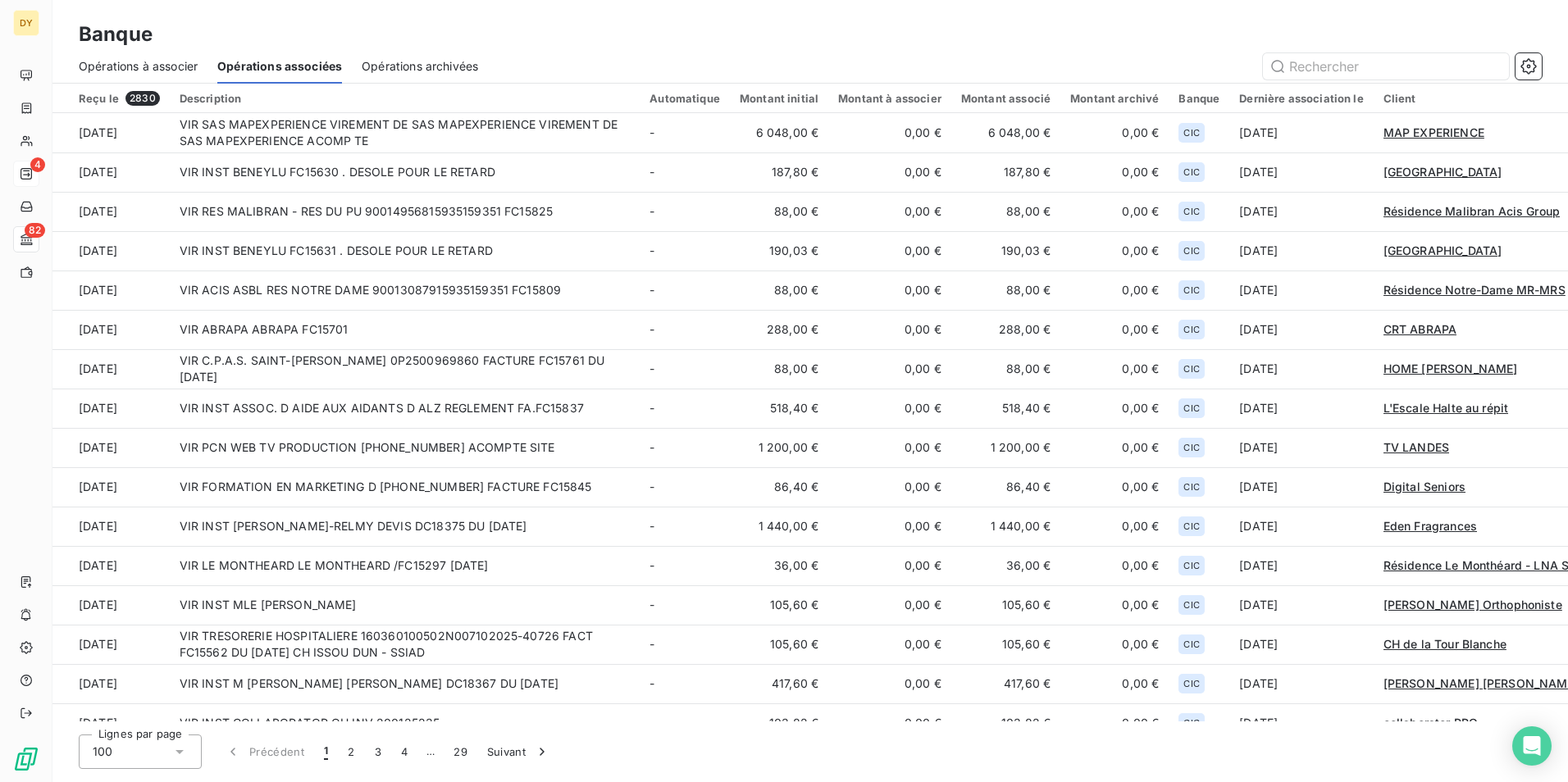
click at [168, 72] on span "Opérations à associer" at bounding box center [139, 66] width 119 height 16
